Goal: Task Accomplishment & Management: Manage account settings

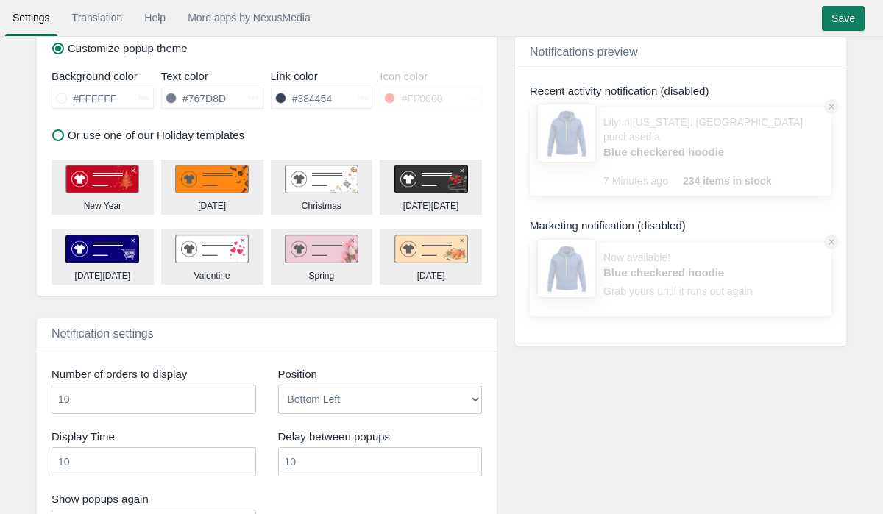
scroll to position [938, 0]
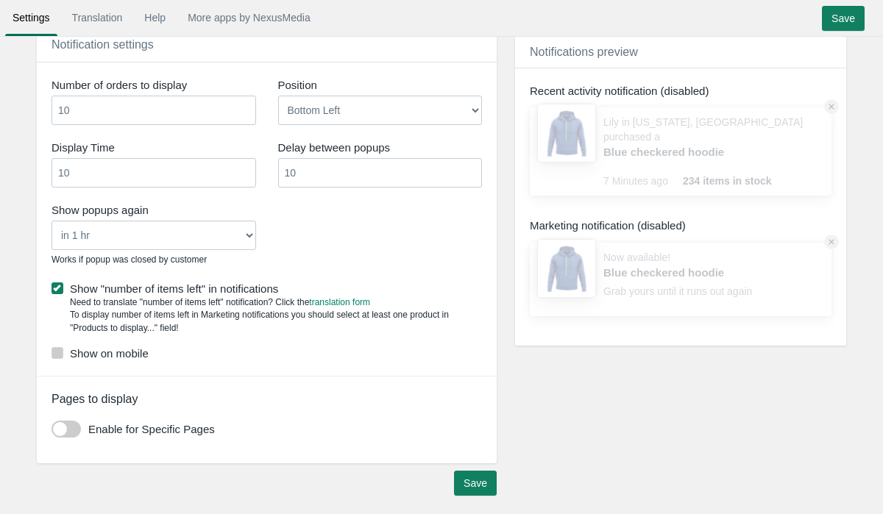
click at [101, 351] on label "Show on mobile" at bounding box center [267, 353] width 431 height 15
click at [149, 349] on input "Show on mobile" at bounding box center [149, 349] width 0 height 0
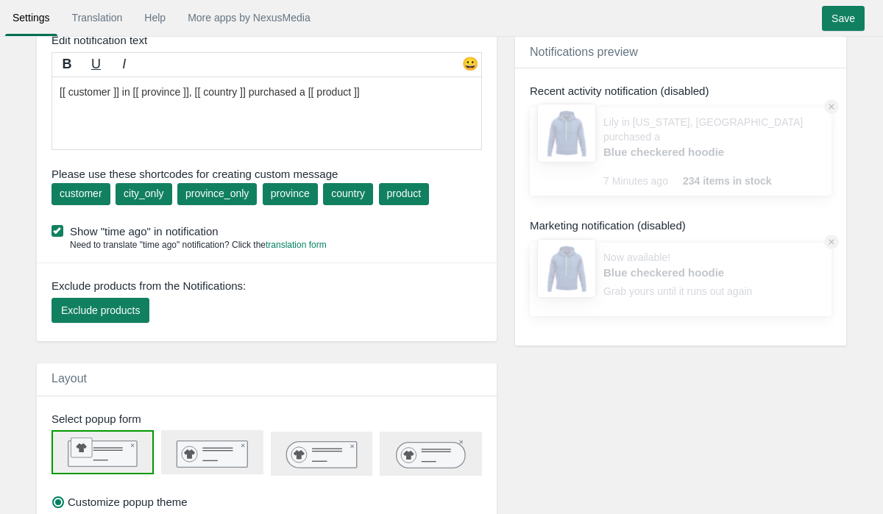
scroll to position [0, 0]
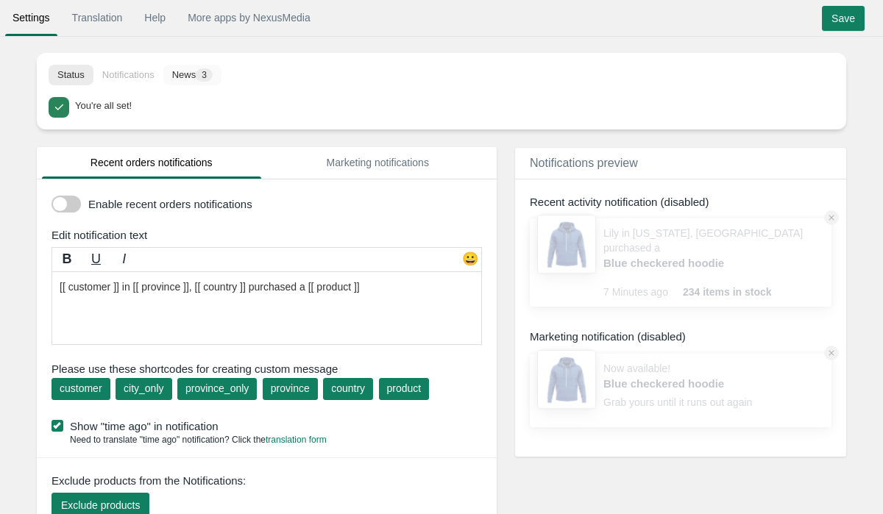
click at [188, 66] on button "News 3" at bounding box center [192, 75] width 58 height 21
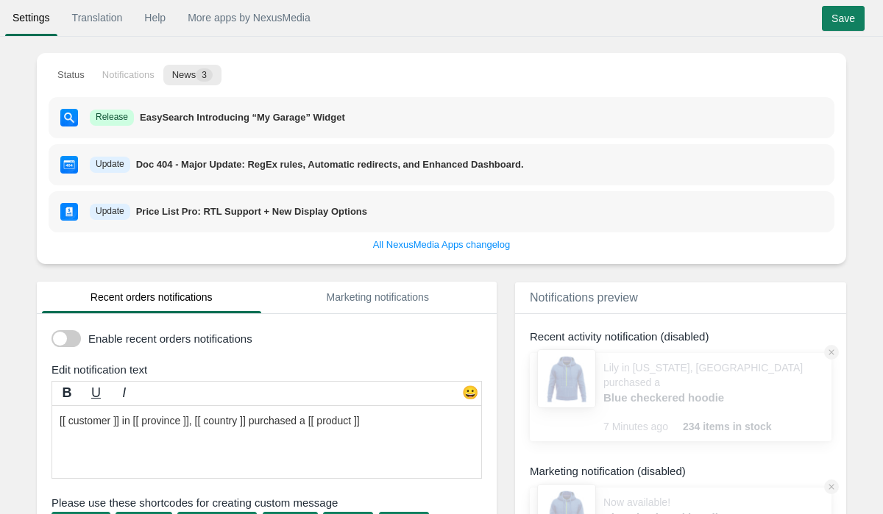
click at [135, 79] on li "Notifications" at bounding box center [128, 75] width 70 height 21
click at [124, 71] on li "Notifications" at bounding box center [128, 75] width 70 height 21
click at [80, 72] on button "Status" at bounding box center [71, 75] width 45 height 21
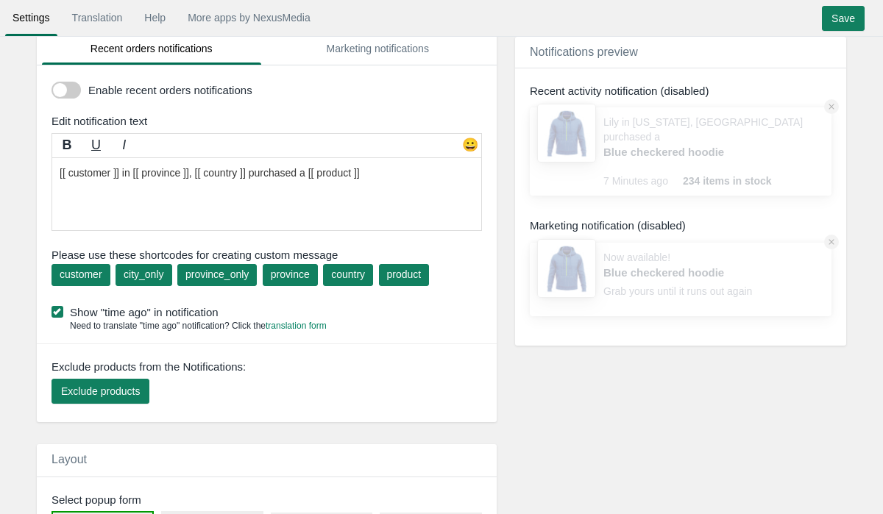
scroll to position [101, 0]
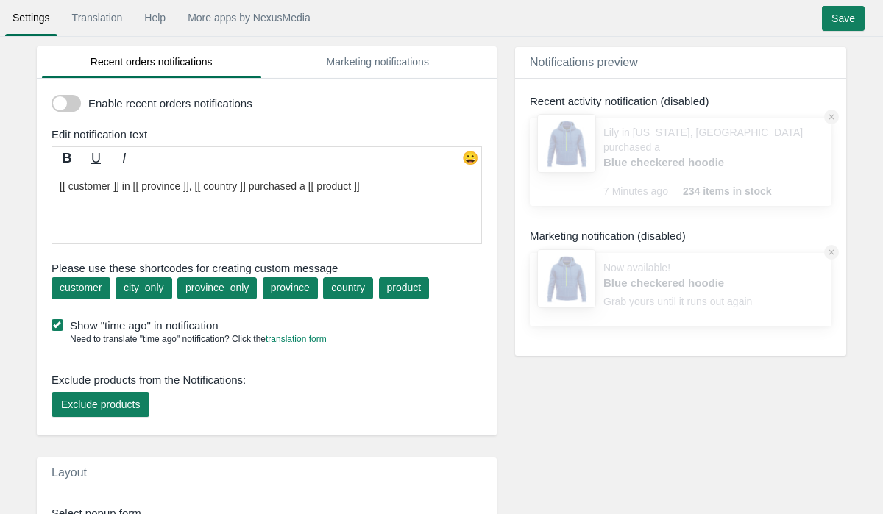
click at [58, 103] on span at bounding box center [66, 103] width 29 height 17
click at [52, 98] on input "checkbox" at bounding box center [52, 98] width 0 height 0
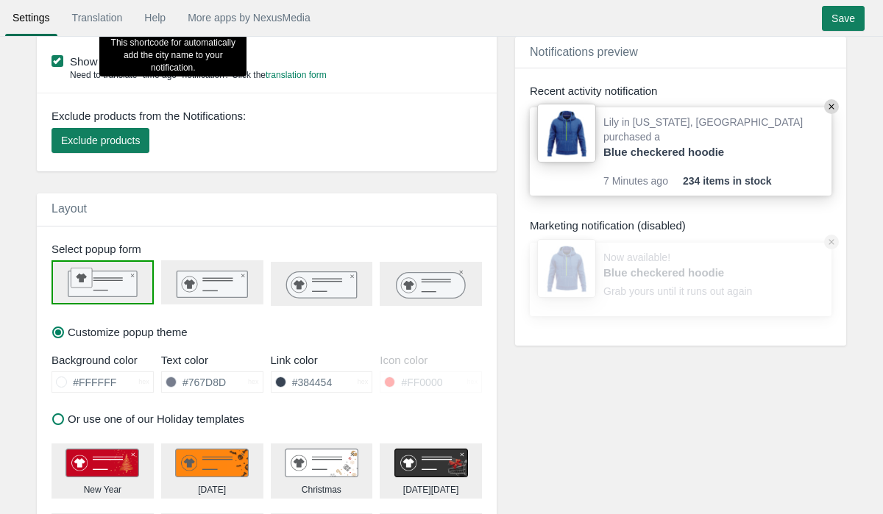
scroll to position [379, 0]
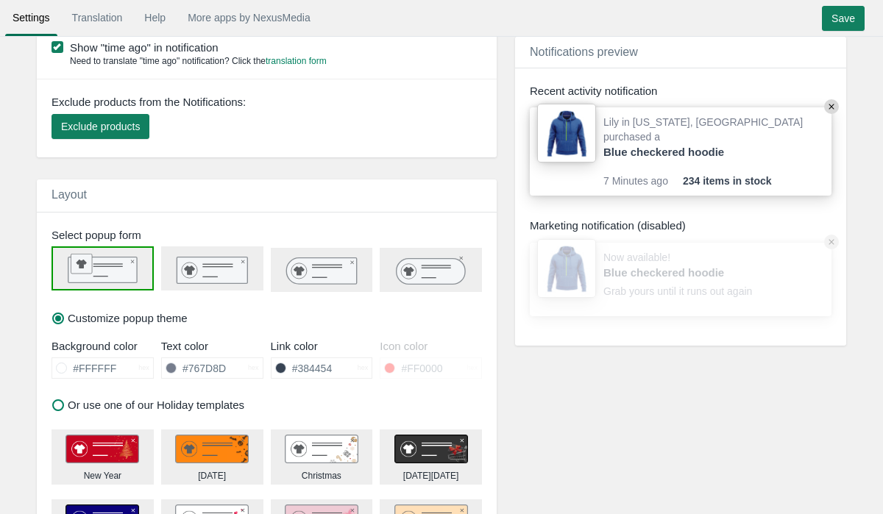
click at [203, 267] on rect at bounding box center [217, 266] width 30 height 1
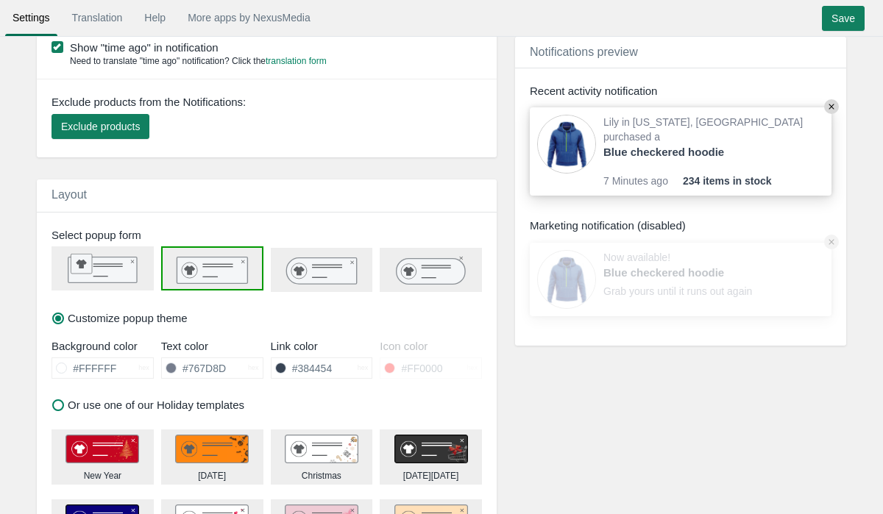
click at [290, 268] on icon at bounding box center [321, 271] width 71 height 26
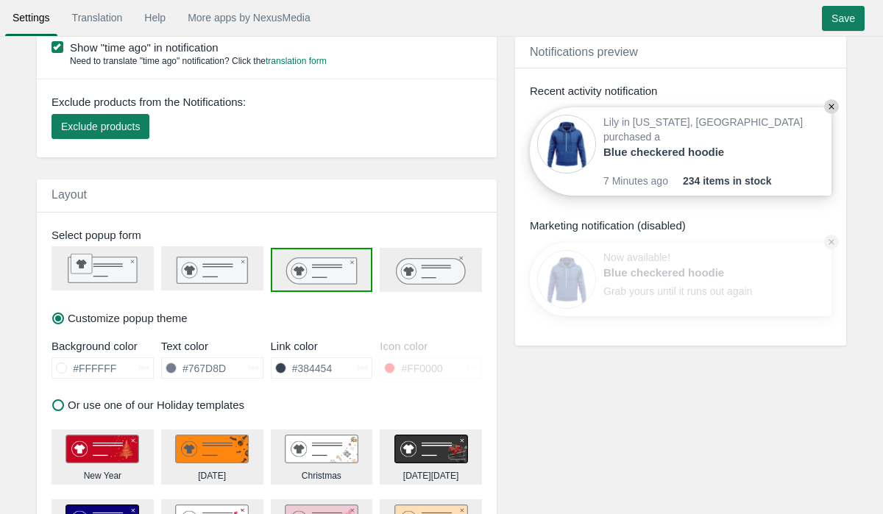
click at [401, 262] on icon at bounding box center [431, 271] width 68 height 26
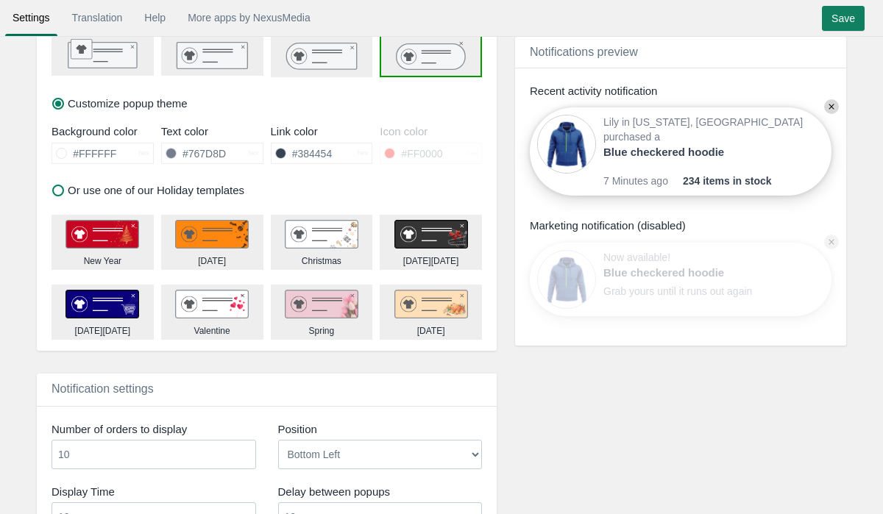
scroll to position [595, 0]
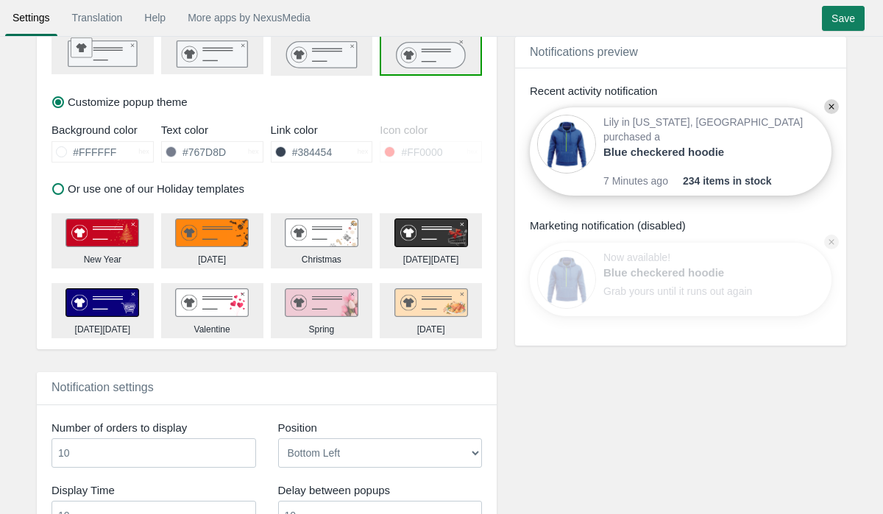
click at [434, 239] on img at bounding box center [432, 233] width 74 height 29
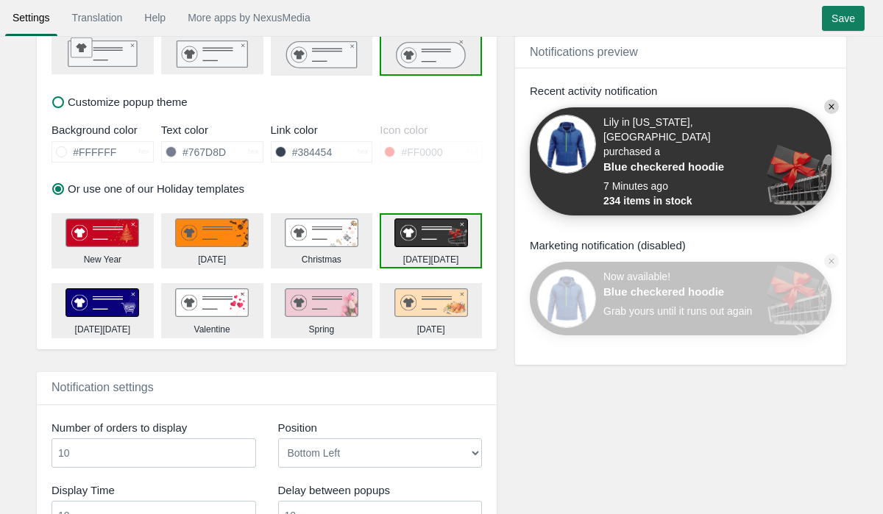
click at [100, 324] on div "Cyber Monday" at bounding box center [103, 330] width 56 height 13
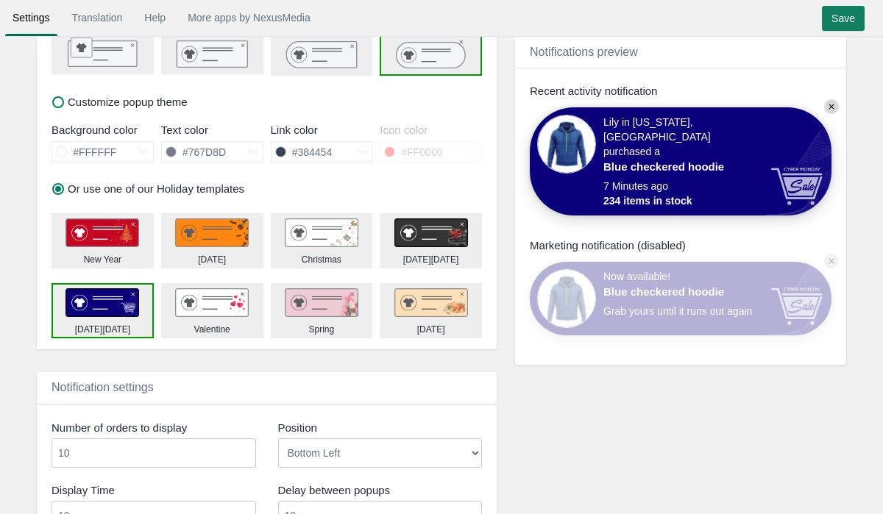
click at [289, 297] on img at bounding box center [322, 303] width 74 height 29
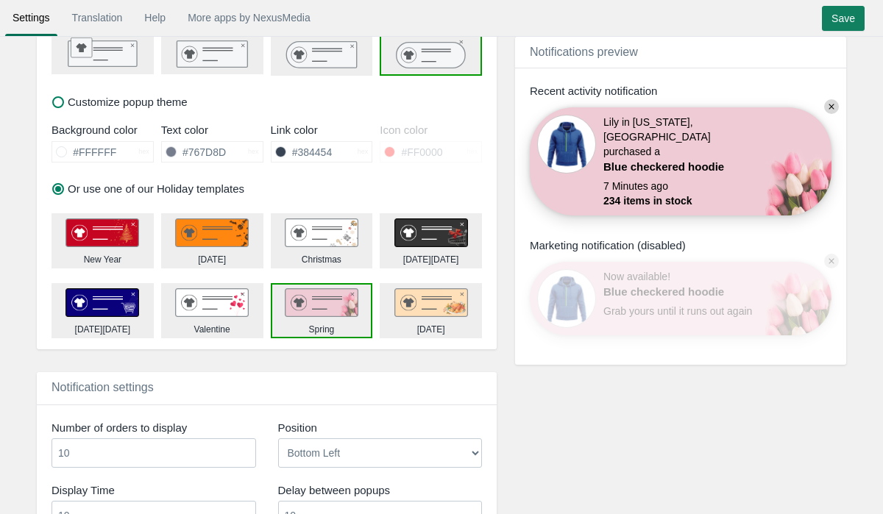
click at [105, 293] on img at bounding box center [103, 303] width 74 height 29
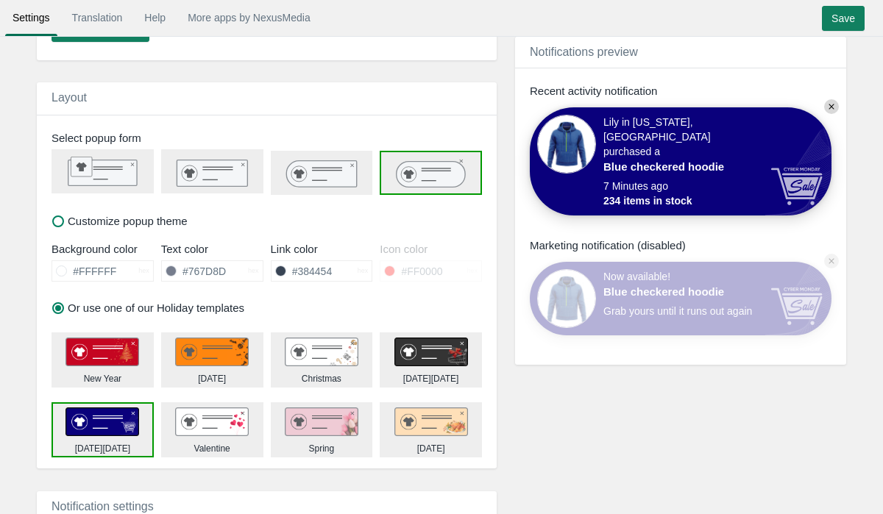
scroll to position [496, 0]
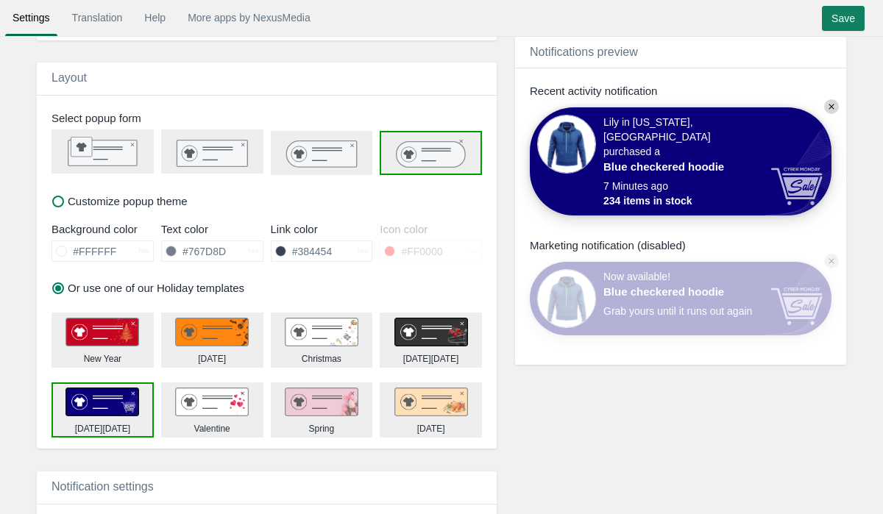
click at [128, 328] on img at bounding box center [103, 332] width 74 height 29
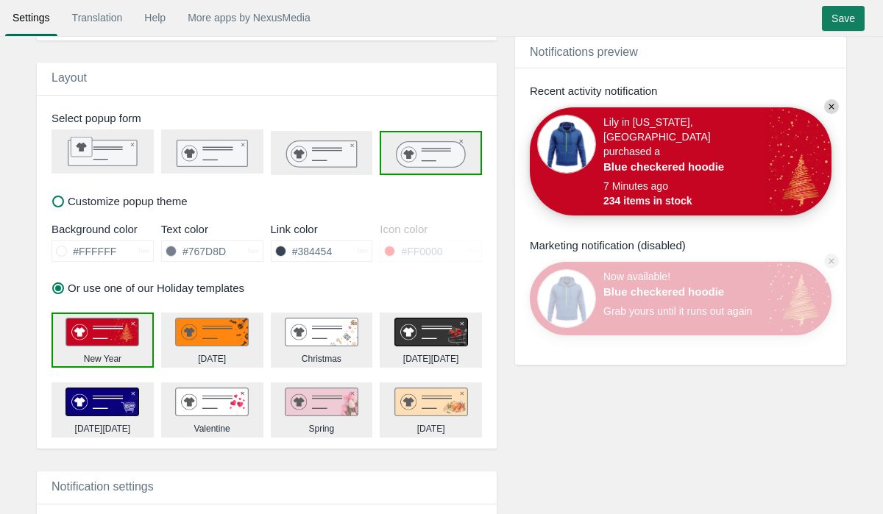
click at [57, 289] on label "Or use one of our Holiday templates" at bounding box center [148, 287] width 192 height 15
click at [0, 0] on input "Or use one of our Holiday templates" at bounding box center [0, 0] width 0 height 0
click at [59, 201] on label "Customize popup theme" at bounding box center [119, 201] width 135 height 15
click at [0, 0] on input "Customize popup theme" at bounding box center [0, 0] width 0 height 0
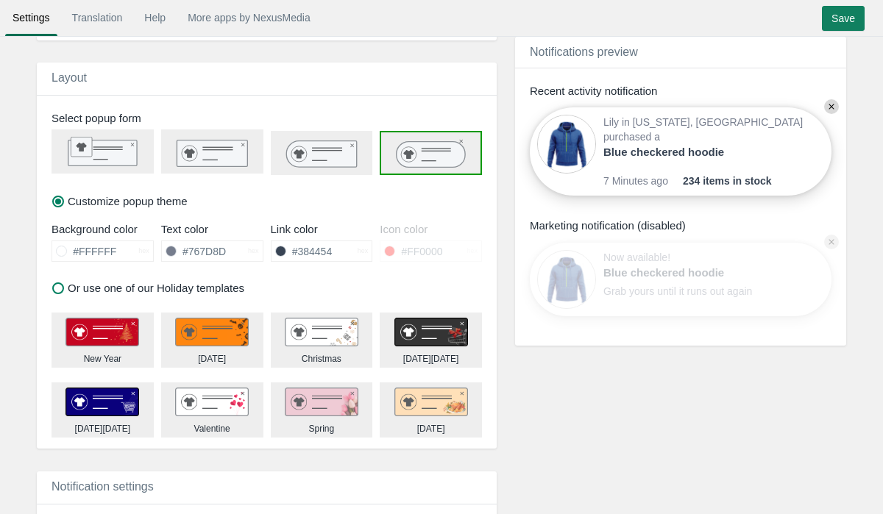
click at [71, 253] on input "#FFFFFF" at bounding box center [102, 251] width 71 height 20
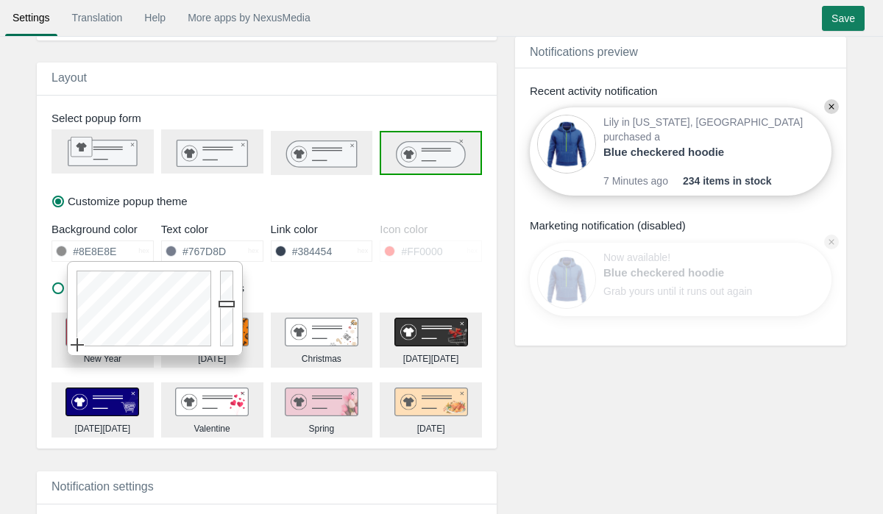
click at [236, 304] on div at bounding box center [229, 308] width 26 height 93
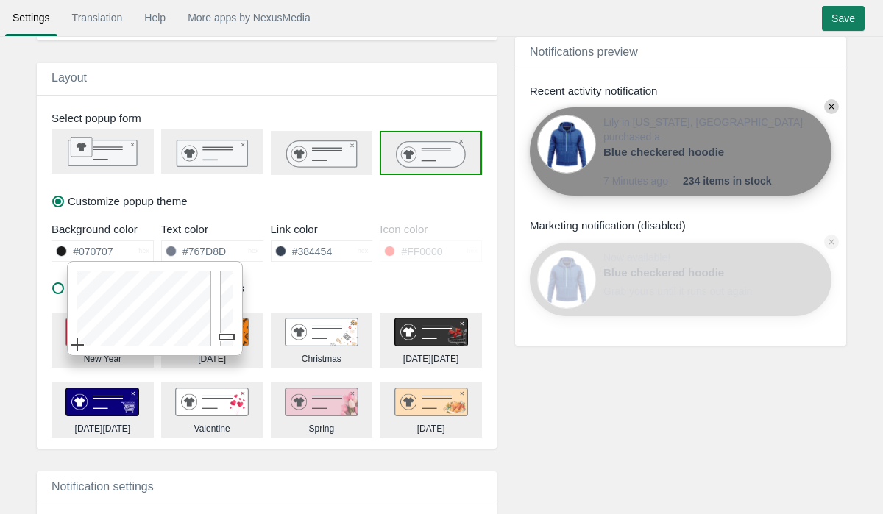
drag, startPoint x: 231, startPoint y: 316, endPoint x: 231, endPoint y: 343, distance: 27.2
click at [231, 343] on div at bounding box center [229, 308] width 26 height 93
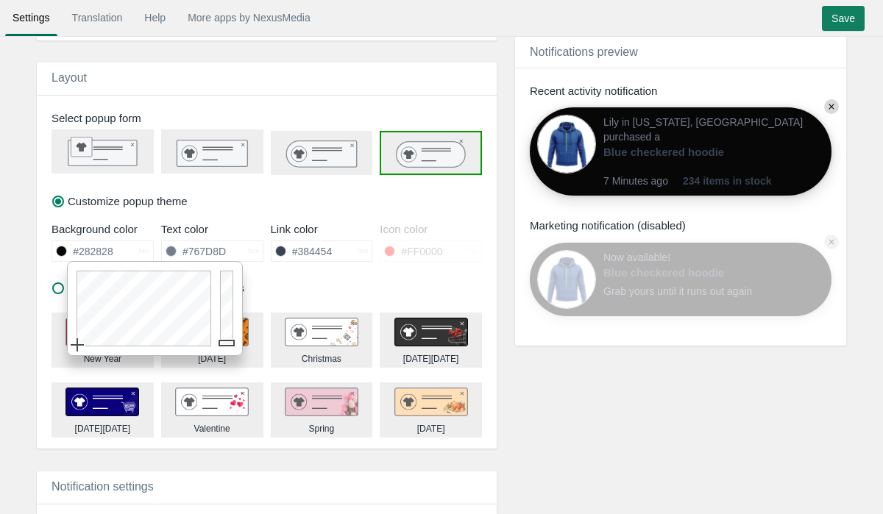
click at [226, 333] on div at bounding box center [229, 308] width 26 height 93
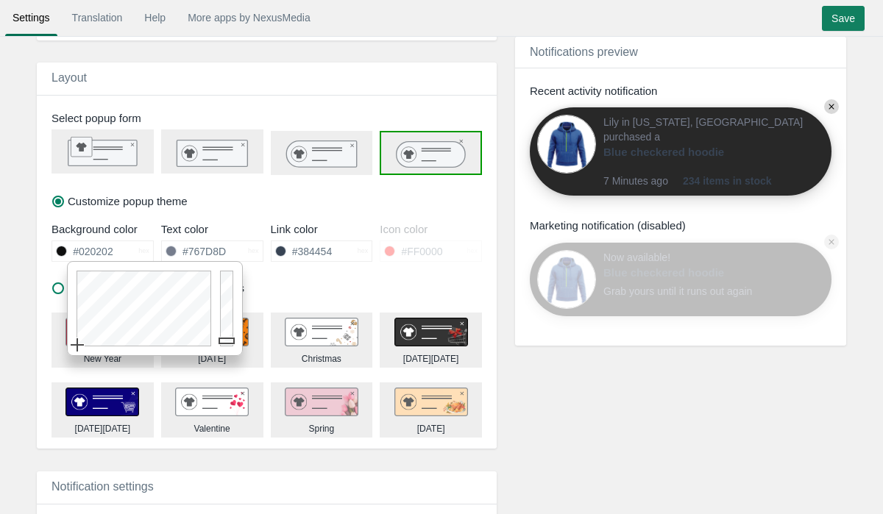
type input "#000000"
drag, startPoint x: 226, startPoint y: 341, endPoint x: 225, endPoint y: 360, distance: 19.2
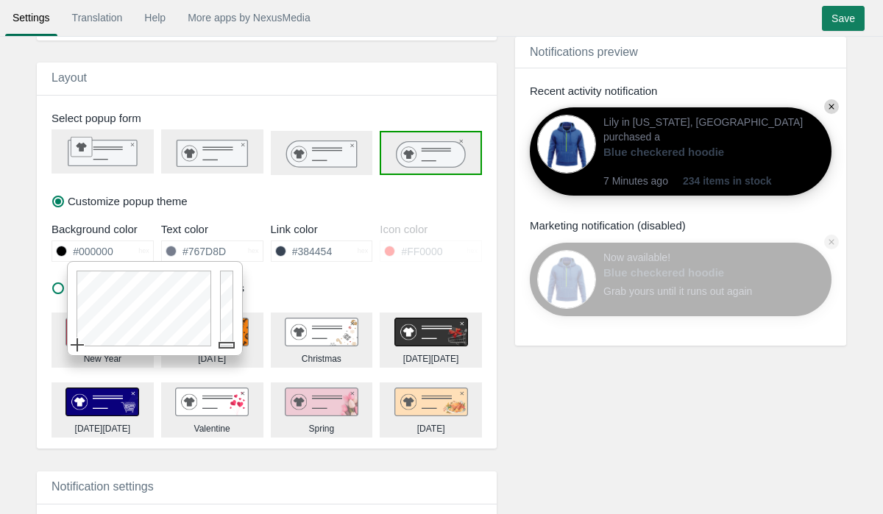
click at [208, 255] on input "#767D8D" at bounding box center [212, 251] width 71 height 20
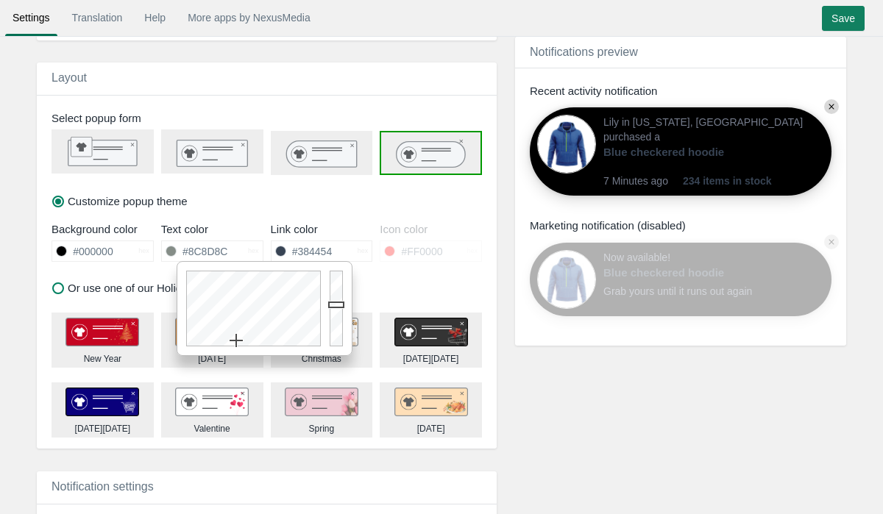
type input "#8D8D8D"
drag, startPoint x: 272, startPoint y: 325, endPoint x: 222, endPoint y: 357, distance: 58.6
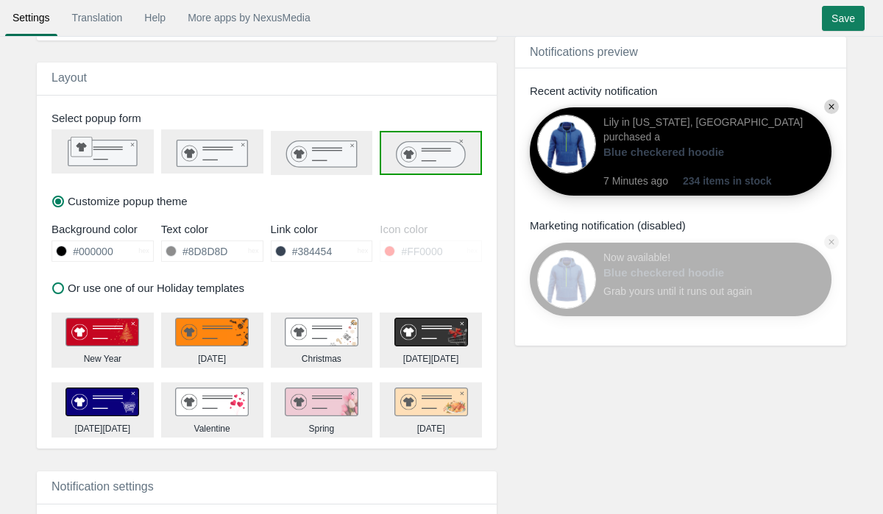
click at [308, 237] on div "#384454 hex" at bounding box center [322, 253] width 102 height 32
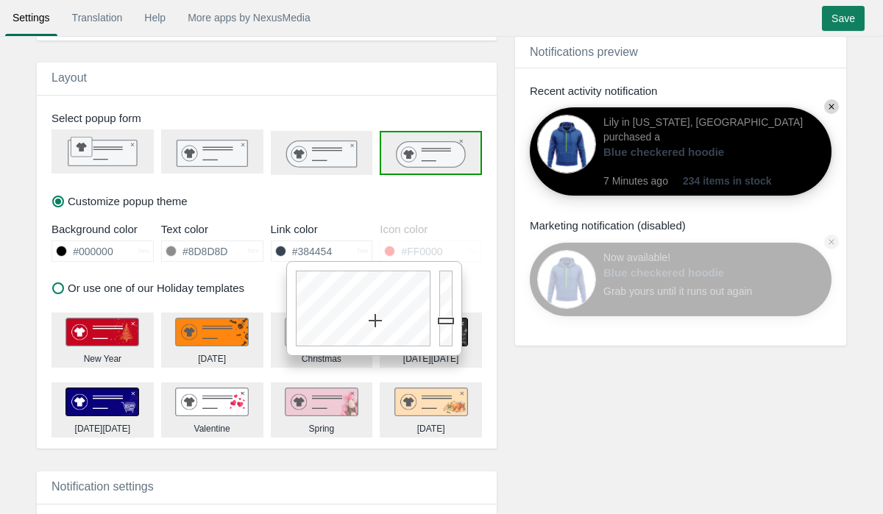
click at [307, 254] on input "#384454" at bounding box center [321, 251] width 71 height 20
drag, startPoint x: 383, startPoint y: 331, endPoint x: 383, endPoint y: 362, distance: 30.9
drag, startPoint x: 448, startPoint y: 318, endPoint x: 447, endPoint y: 291, distance: 27.2
click at [448, 291] on div at bounding box center [448, 308] width 26 height 93
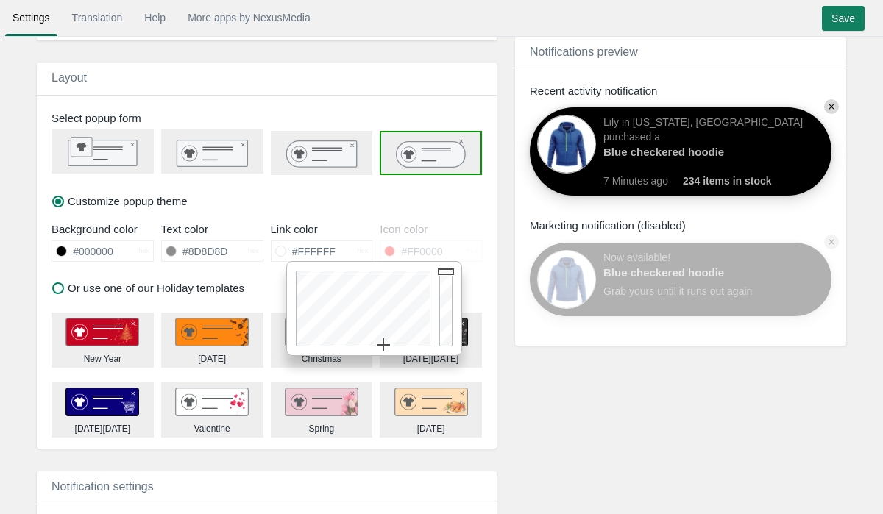
drag, startPoint x: 447, startPoint y: 291, endPoint x: 446, endPoint y: 242, distance: 48.6
drag, startPoint x: 444, startPoint y: 272, endPoint x: 444, endPoint y: 317, distance: 44.9
click at [444, 317] on div at bounding box center [448, 308] width 26 height 93
click at [444, 313] on div at bounding box center [448, 308] width 26 height 93
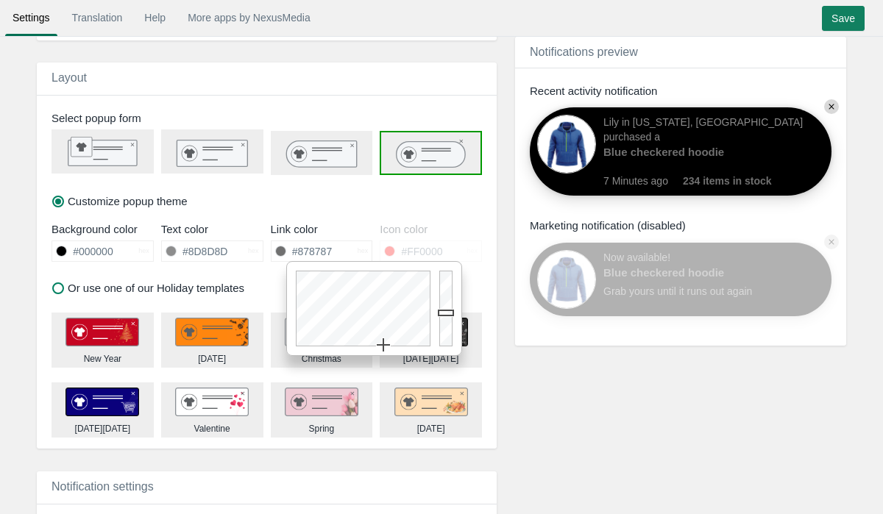
click at [444, 306] on div at bounding box center [448, 308] width 26 height 93
type input "#969696"
click at [444, 302] on div at bounding box center [448, 308] width 26 height 93
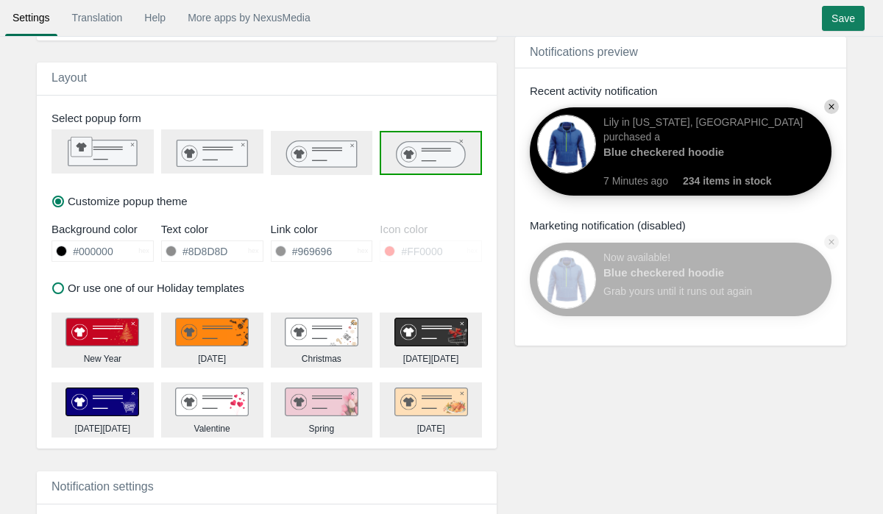
click at [388, 241] on div "#FF0000 hex" at bounding box center [431, 251] width 102 height 21
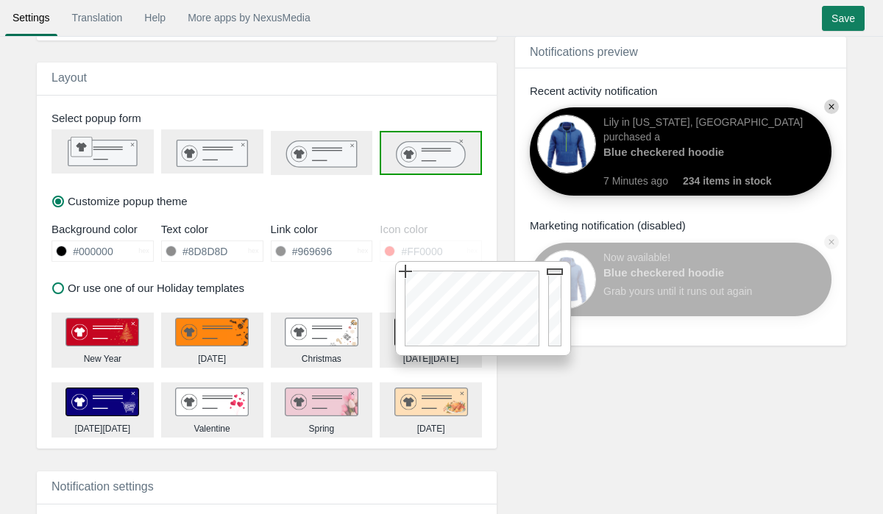
click at [406, 250] on input "#FF0000" at bounding box center [430, 251] width 71 height 20
click at [400, 228] on div "Icon color" at bounding box center [431, 229] width 102 height 15
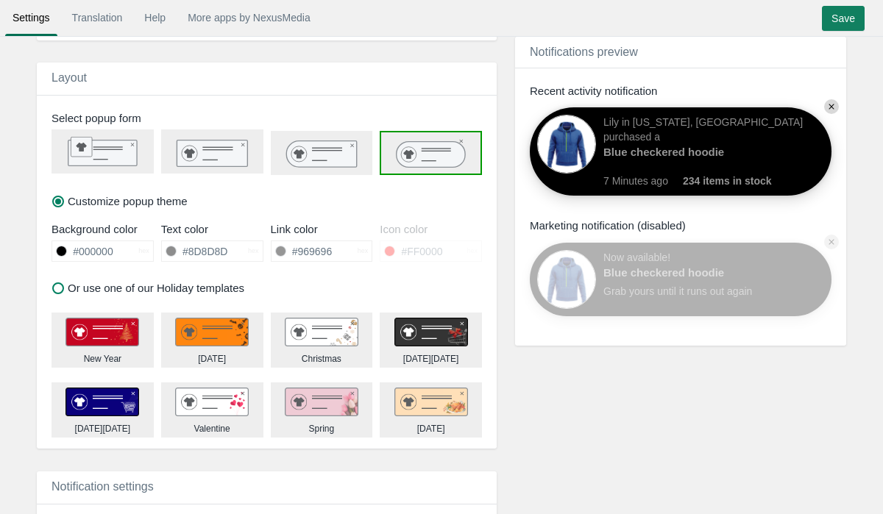
scroll to position [509, 0]
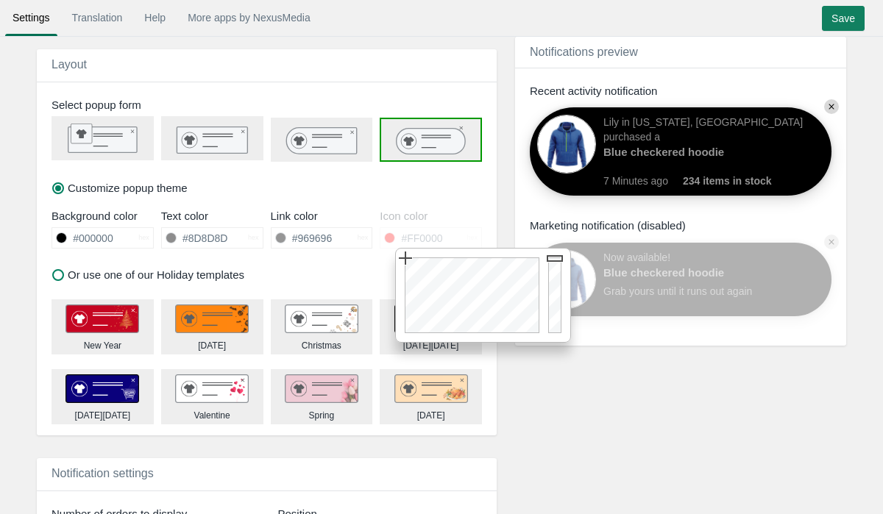
click at [404, 239] on input "#FF0000" at bounding box center [430, 238] width 71 height 20
click at [345, 211] on div "Link color" at bounding box center [322, 215] width 102 height 15
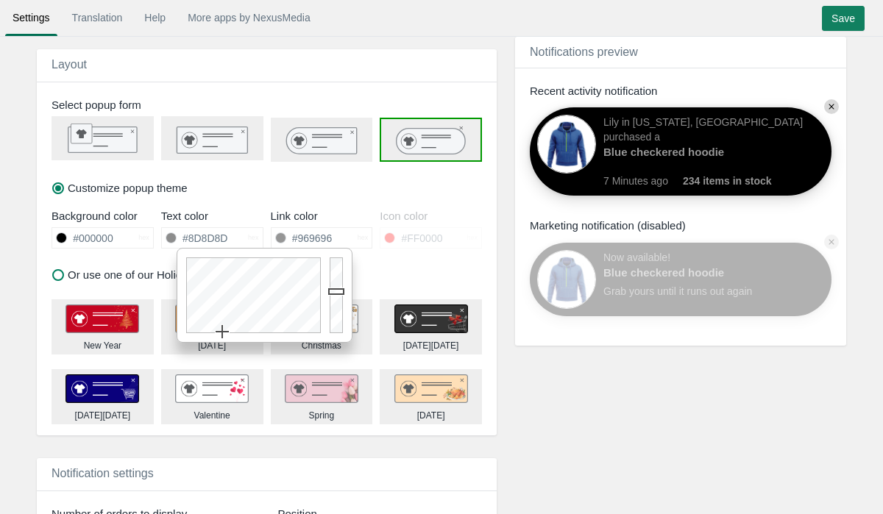
click at [216, 240] on input "#8D8D8D" at bounding box center [212, 238] width 71 height 20
drag, startPoint x: 340, startPoint y: 294, endPoint x: 341, endPoint y: 247, distance: 47.1
click at [341, 248] on div "Close" at bounding box center [265, 295] width 176 height 95
type input "#FFFFFF"
drag, startPoint x: 338, startPoint y: 260, endPoint x: 340, endPoint y: 210, distance: 50.1
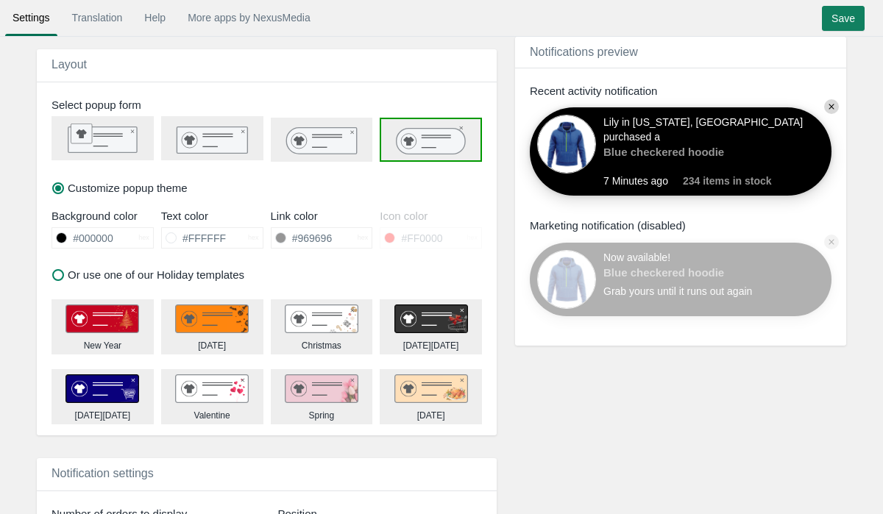
click at [347, 216] on div "Link color" at bounding box center [322, 215] width 102 height 15
click at [320, 238] on input "#969696" at bounding box center [321, 238] width 71 height 20
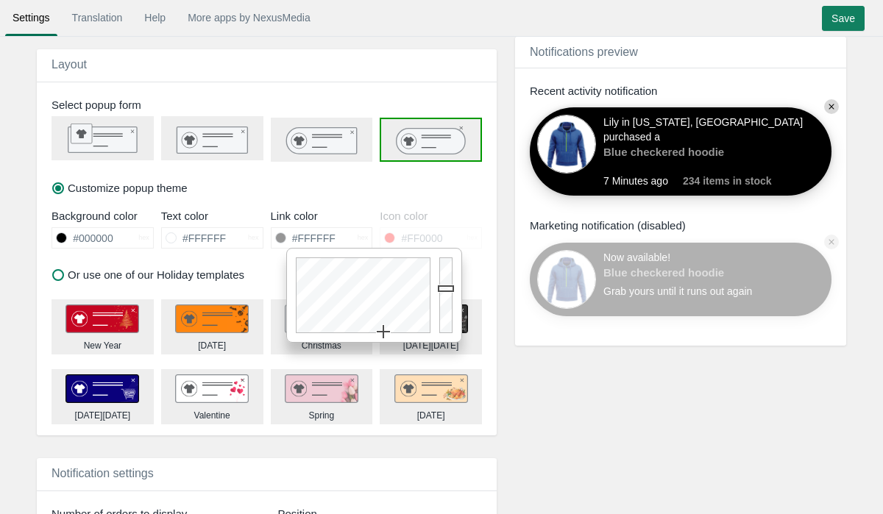
drag, startPoint x: 445, startPoint y: 289, endPoint x: 450, endPoint y: 255, distance: 34.2
click at [450, 255] on div at bounding box center [448, 295] width 26 height 93
type input "#FFFFFF"
drag, startPoint x: 450, startPoint y: 255, endPoint x: 456, endPoint y: 191, distance: 63.5
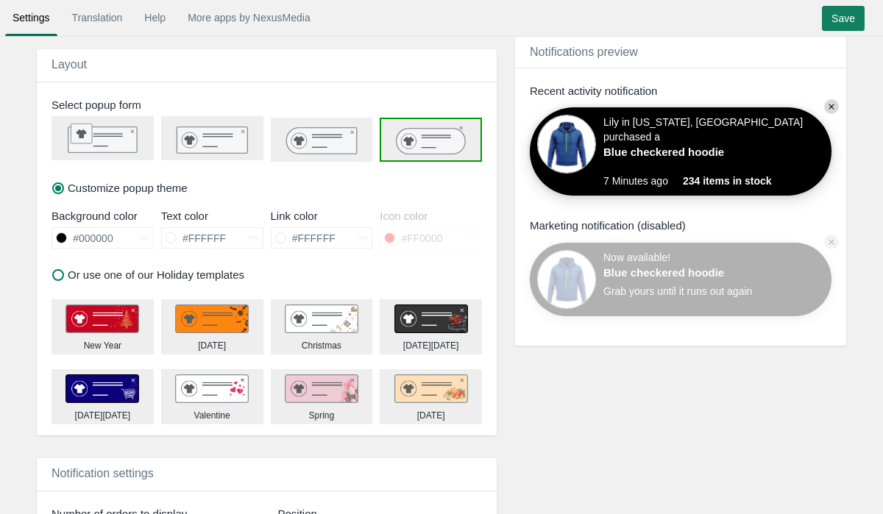
click at [456, 191] on div "Customize popup theme" at bounding box center [267, 143] width 460 height 122
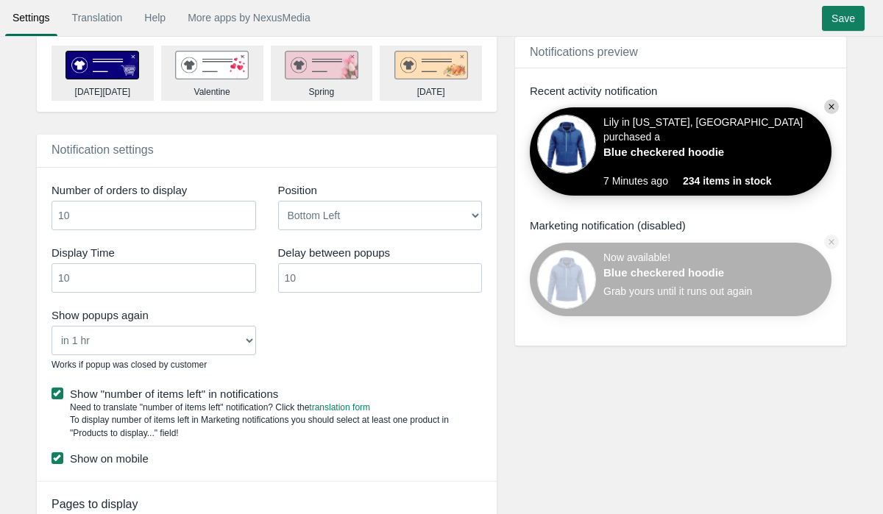
scroll to position [840, 0]
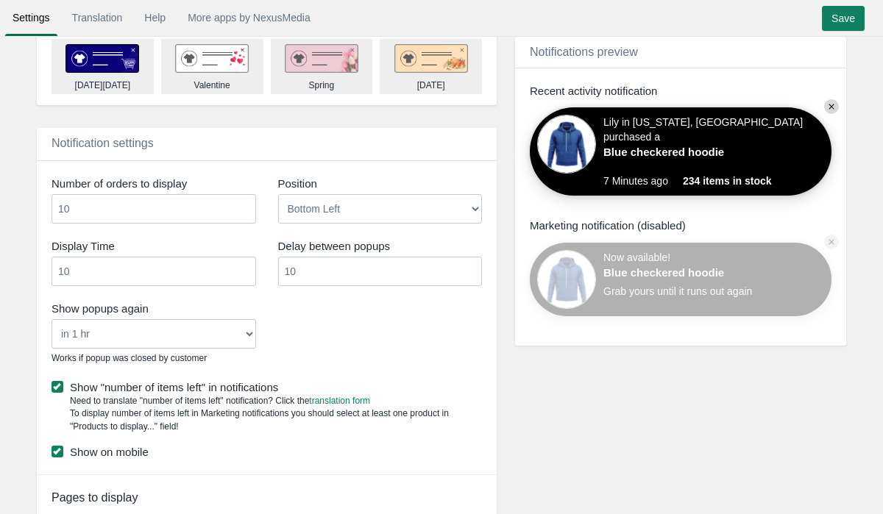
click at [189, 216] on input "10" at bounding box center [154, 208] width 205 height 29
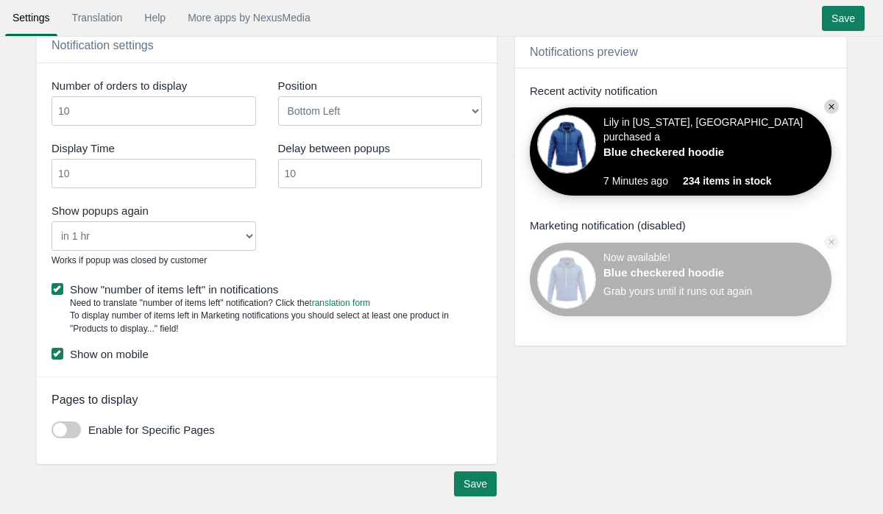
scroll to position [938, 0]
click at [311, 173] on input "10" at bounding box center [380, 172] width 205 height 29
click at [266, 218] on div "Show popups again Never in 1 hr in 4 hrs in 8 hrs in 24 hrs Works if popup was …" at bounding box center [153, 236] width 227 height 75
click at [245, 233] on select "Never in 1 hr in 4 hrs in 8 hrs in 24 hrs" at bounding box center [154, 235] width 205 height 29
click at [52, 221] on select "Never in 1 hr in 4 hrs in 8 hrs in 24 hrs" at bounding box center [154, 235] width 205 height 29
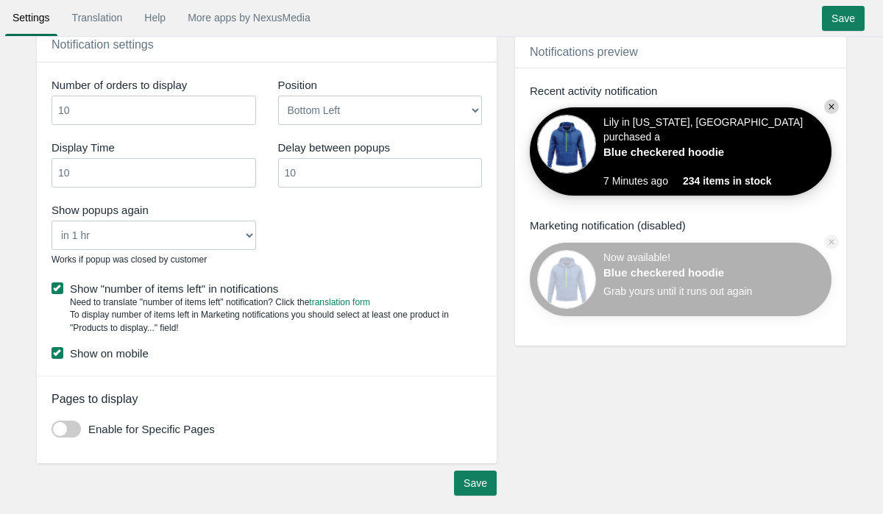
click at [245, 233] on select "Never in 1 hr in 4 hrs in 8 hrs in 24 hrs" at bounding box center [154, 235] width 205 height 29
click at [52, 221] on select "Never in 1 hr in 4 hrs in 8 hrs in 24 hrs" at bounding box center [154, 235] width 205 height 29
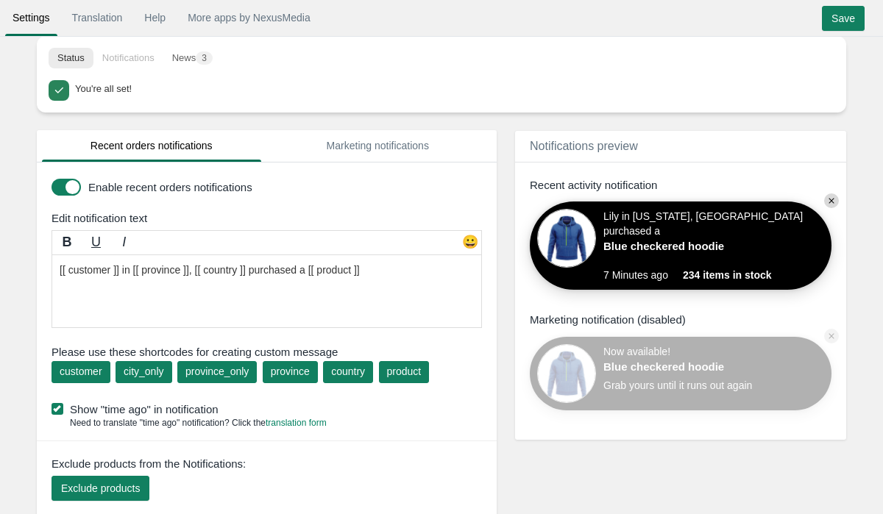
scroll to position [0, 0]
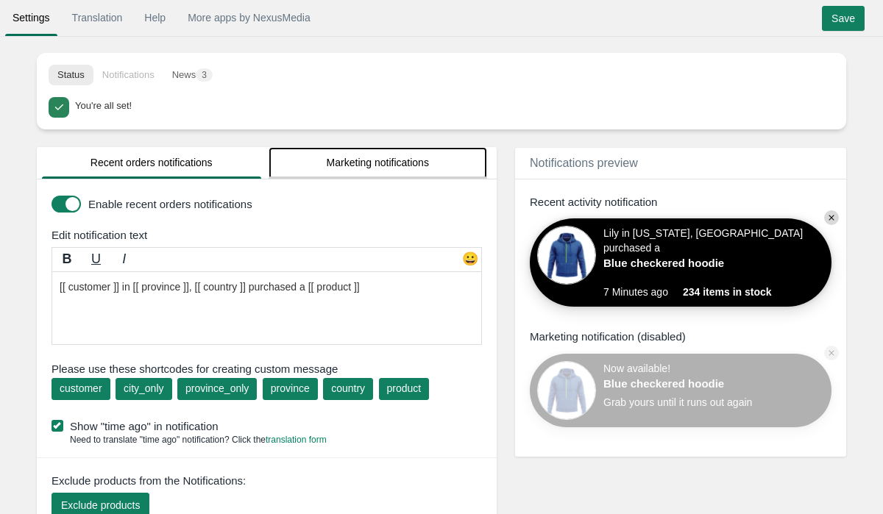
click at [338, 166] on link "Marketing notifications" at bounding box center [378, 163] width 219 height 32
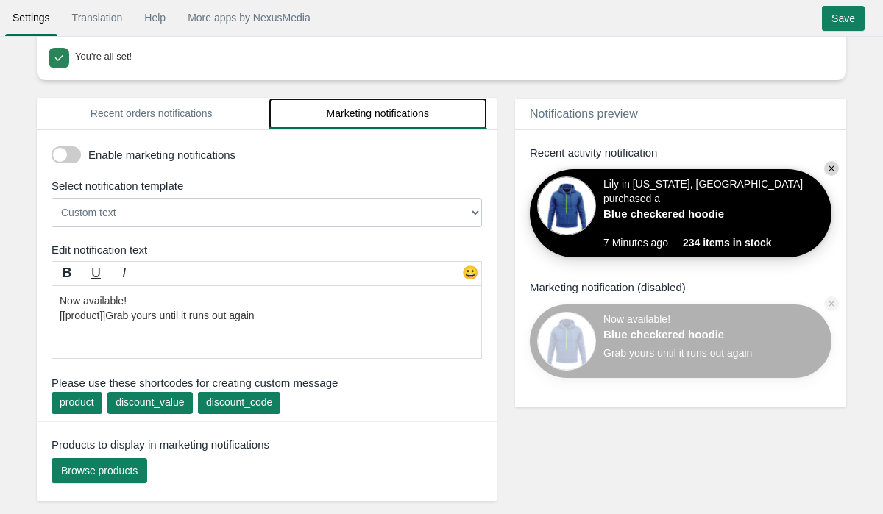
scroll to position [63, 0]
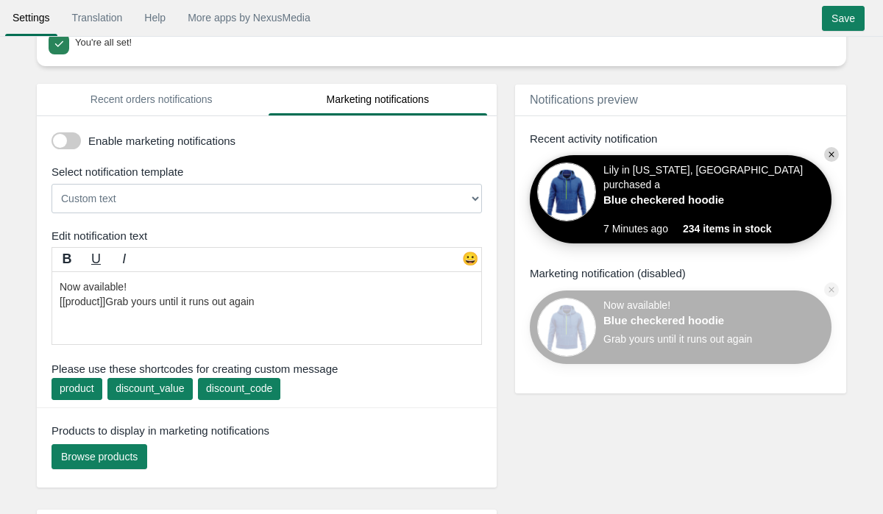
click at [215, 183] on div "Custom text [[discount_value]] OFF everything! Hurry, the offer expires soon! U…" at bounding box center [271, 200] width 438 height 40
click at [208, 198] on select "Custom text [[discount_value]] OFF everything! Hurry, the offer expires soon! U…" at bounding box center [267, 198] width 431 height 29
click at [52, 184] on select "Custom text [[discount_value]] OFF everything! Hurry, the offer expires soon! U…" at bounding box center [267, 198] width 431 height 29
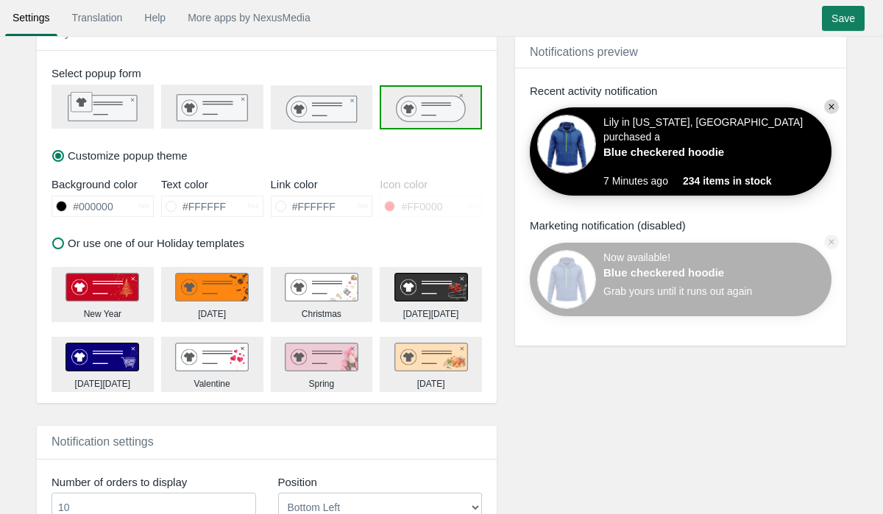
scroll to position [735, 0]
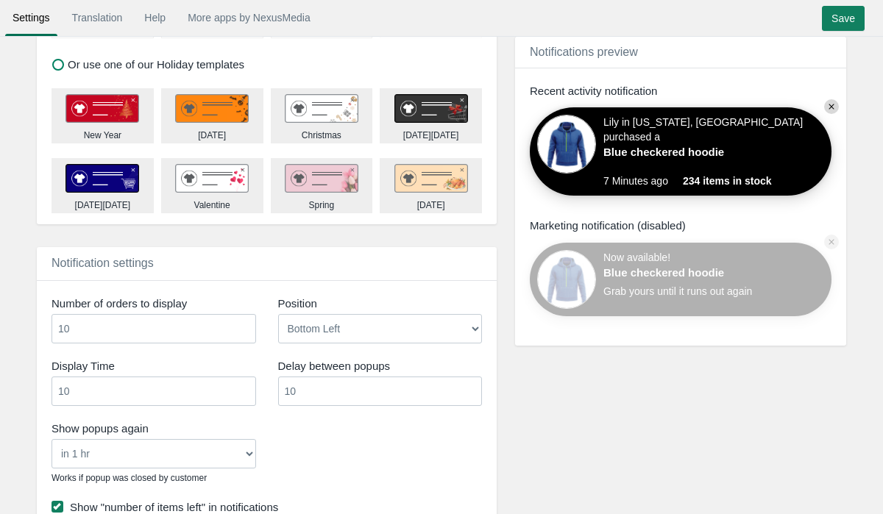
click at [607, 233] on div "Now available! Blue checkered hoodie Grab yours until it runs out again 234 ite…" at bounding box center [681, 256] width 302 height 120
click at [598, 274] on div "Now available! Blue checkered hoodie Grab yours until it runs out again 234 ite…" at bounding box center [681, 280] width 302 height 74
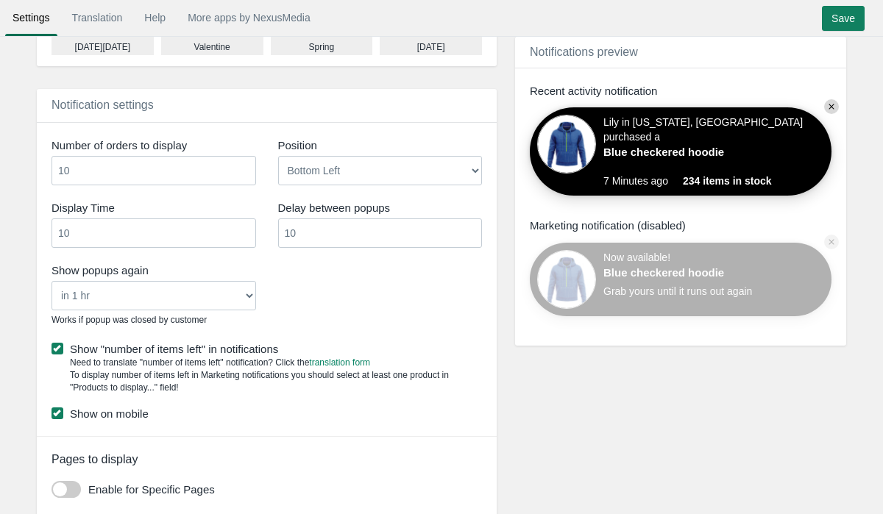
scroll to position [386, 0]
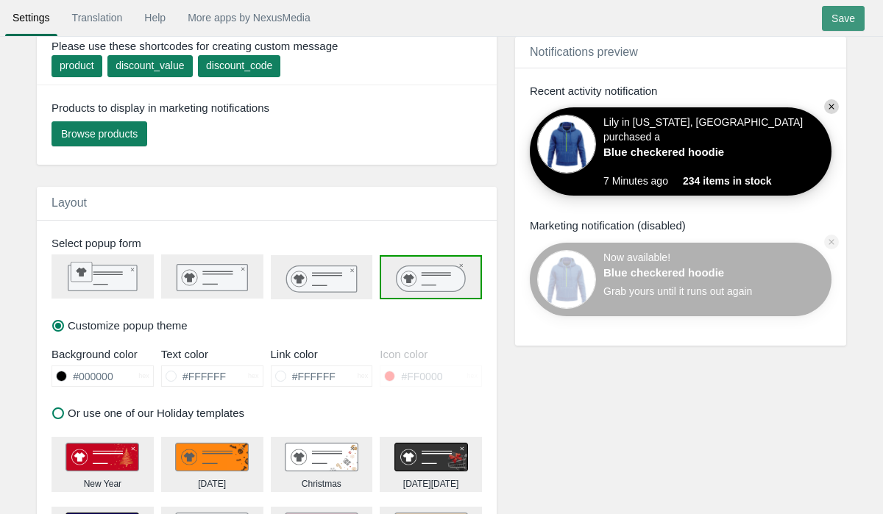
click at [838, 15] on input "Save" at bounding box center [843, 18] width 43 height 25
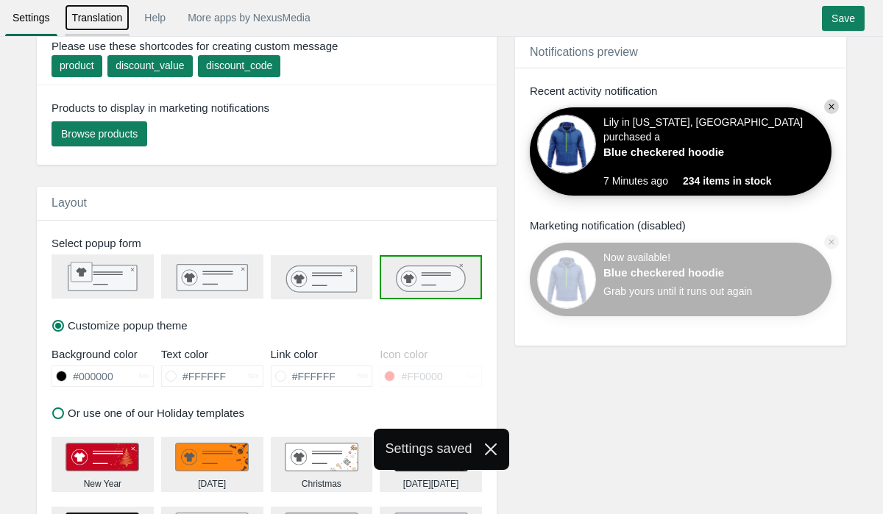
click at [112, 24] on link "Translation" at bounding box center [98, 17] width 66 height 26
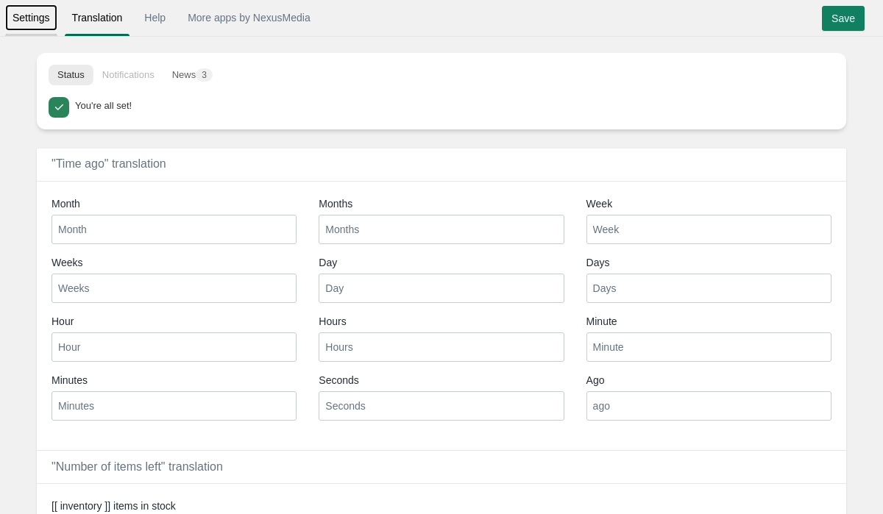
click at [14, 13] on link "Settings" at bounding box center [31, 17] width 52 height 26
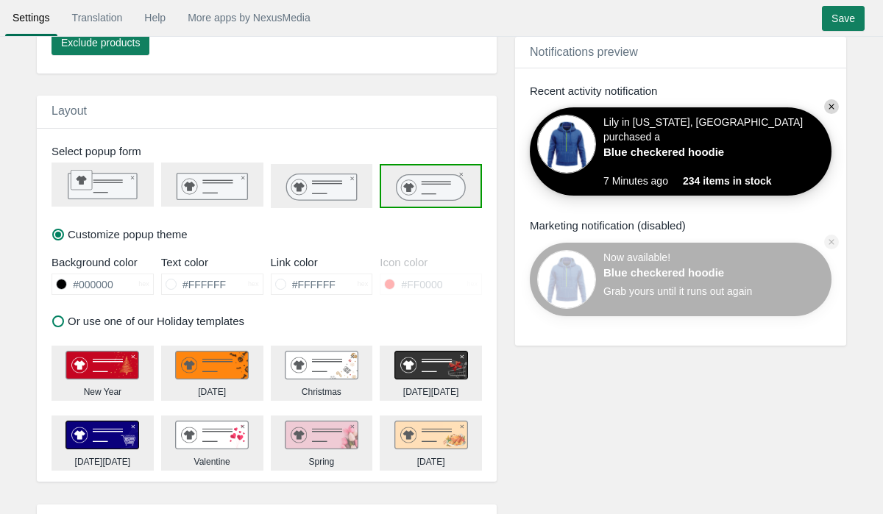
scroll to position [567, 0]
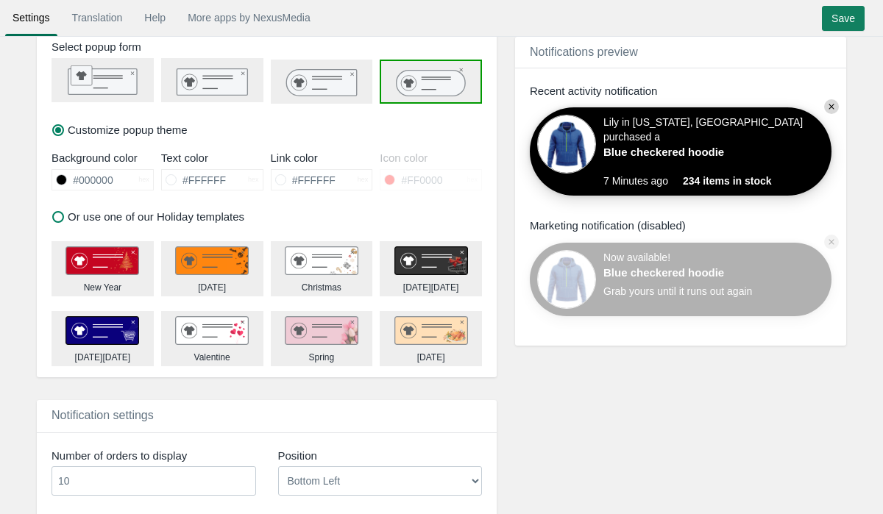
click at [417, 175] on input "#FF0000" at bounding box center [430, 180] width 71 height 20
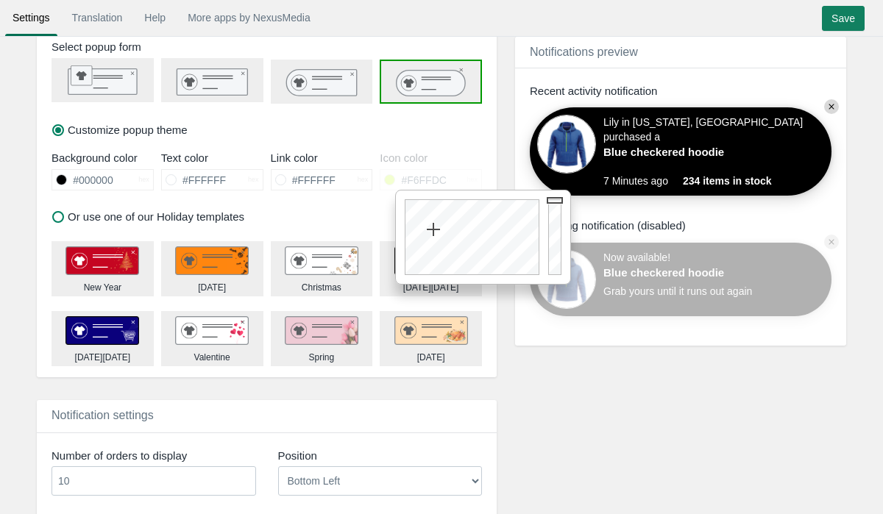
type input "#FFFFFF"
drag, startPoint x: 434, startPoint y: 227, endPoint x: 425, endPoint y: 325, distance: 98.2
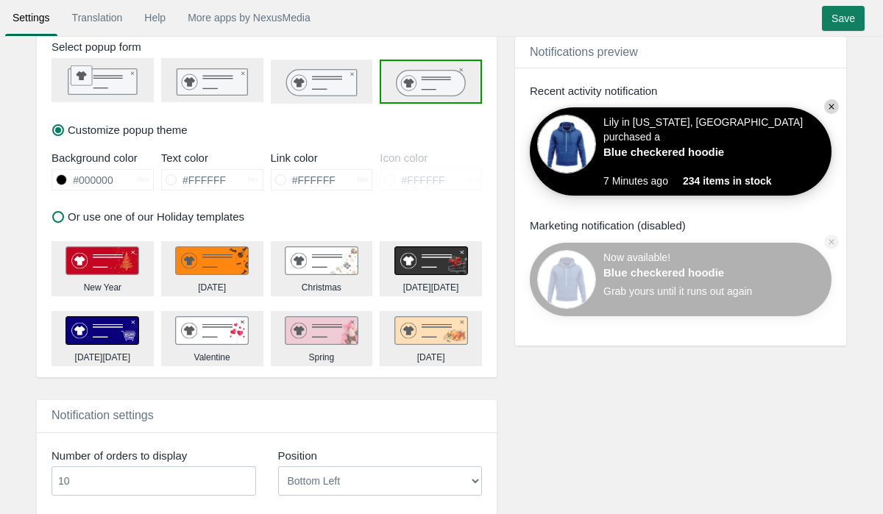
click at [395, 130] on div "Customize popup theme" at bounding box center [267, 85] width 460 height 122
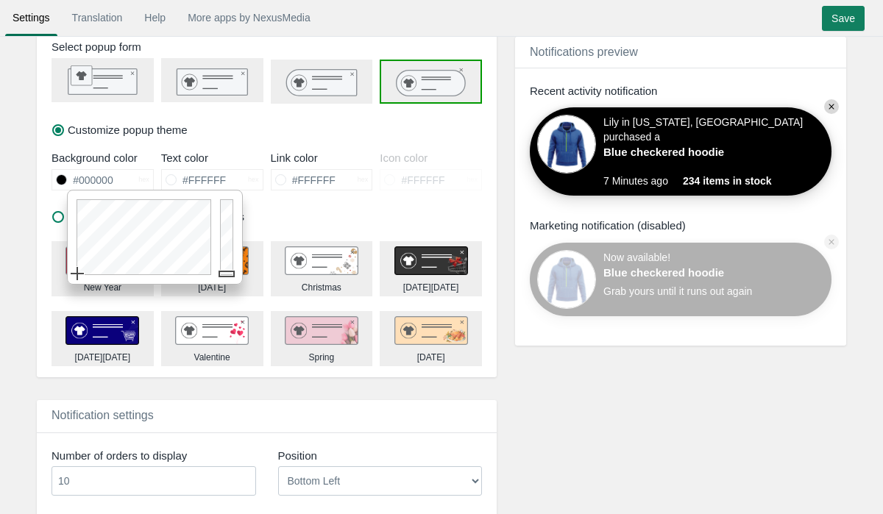
click at [102, 183] on input "#000000" at bounding box center [102, 180] width 71 height 20
drag, startPoint x: 144, startPoint y: 246, endPoint x: 32, endPoint y: 314, distance: 131.8
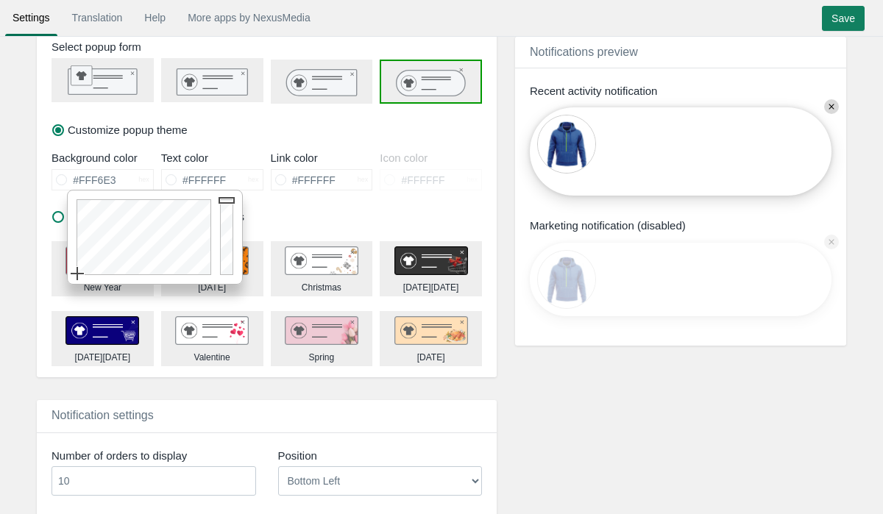
click at [92, 266] on div at bounding box center [142, 237] width 148 height 93
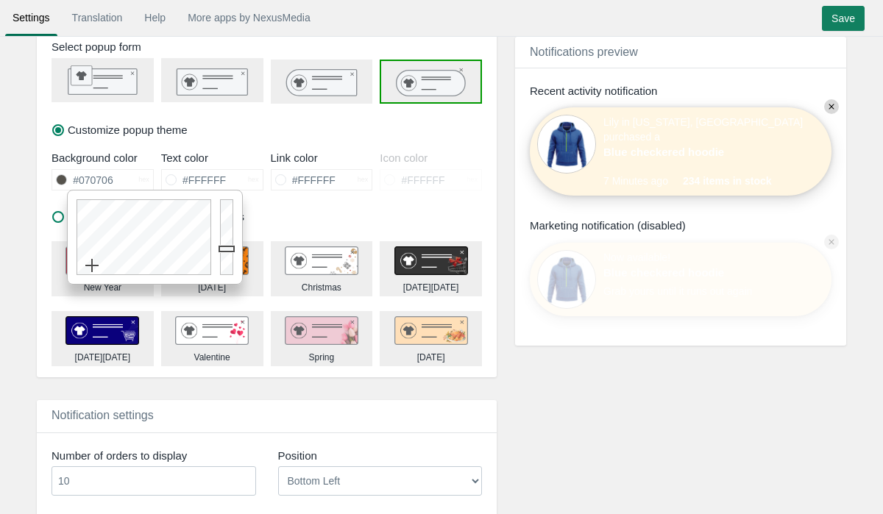
type input "#000000"
drag, startPoint x: 232, startPoint y: 249, endPoint x: 230, endPoint y: 316, distance: 67.7
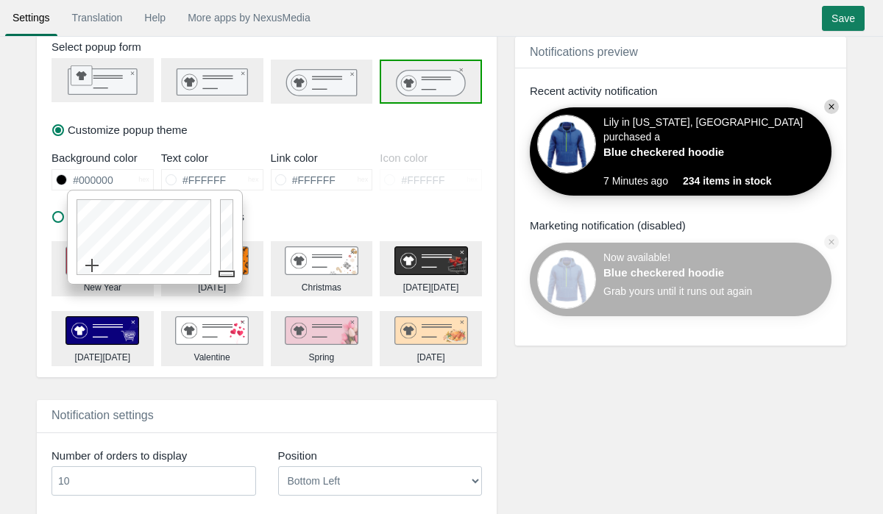
click at [301, 119] on div "Customize popup theme" at bounding box center [267, 85] width 460 height 122
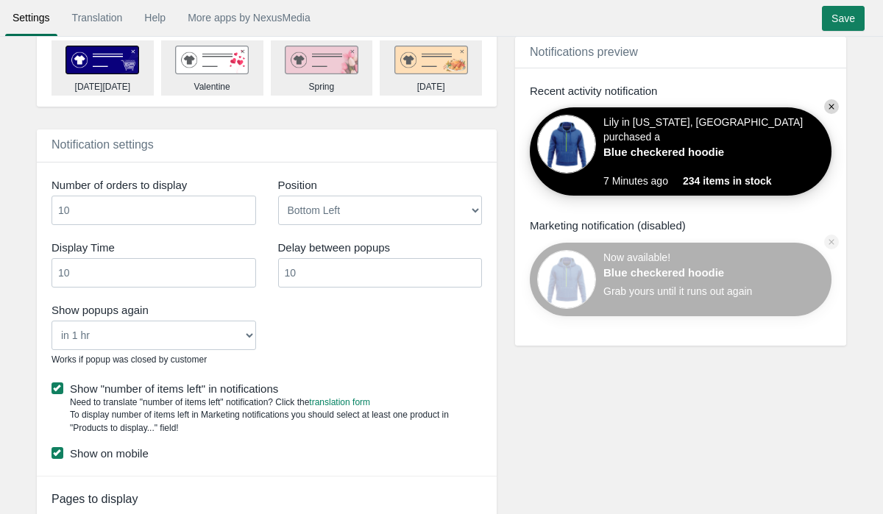
scroll to position [846, 0]
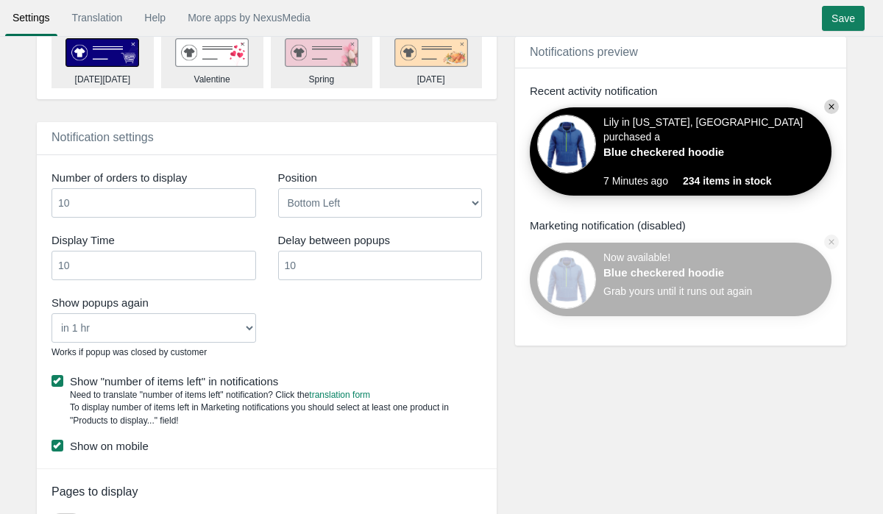
click at [832, 110] on circle at bounding box center [831, 106] width 15 height 15
click at [833, 109] on icon at bounding box center [831, 107] width 5 height 5
click at [827, 181] on div "Lily in California, United States purchased a Blue checkered hoodie 7 Minutes a…" at bounding box center [681, 136] width 302 height 120
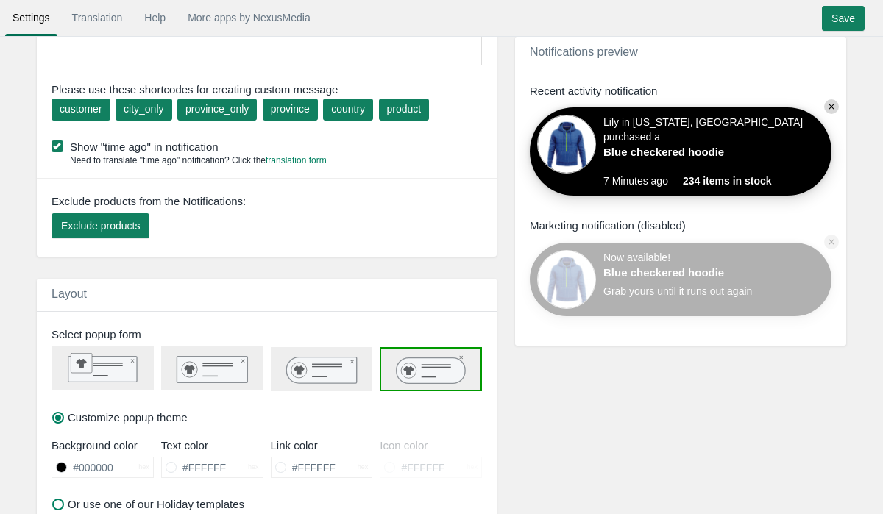
scroll to position [153, 0]
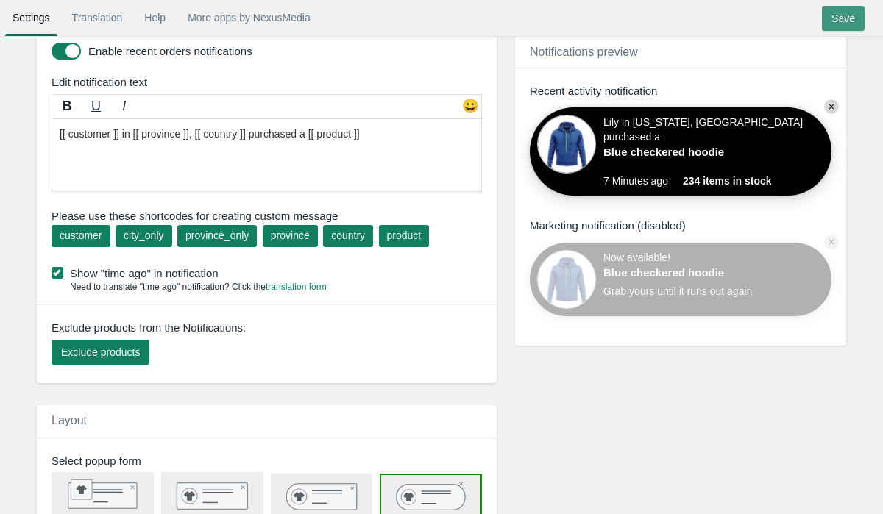
click at [844, 18] on input "Save" at bounding box center [843, 18] width 43 height 25
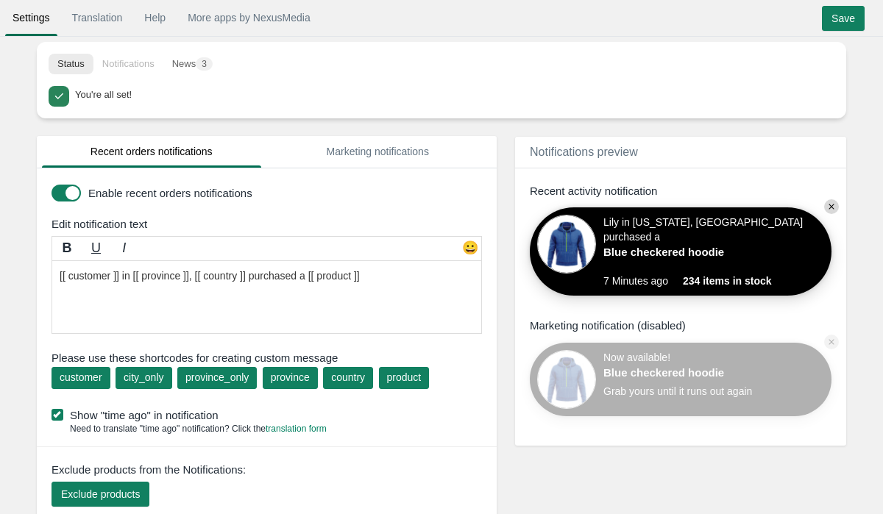
scroll to position [8, 0]
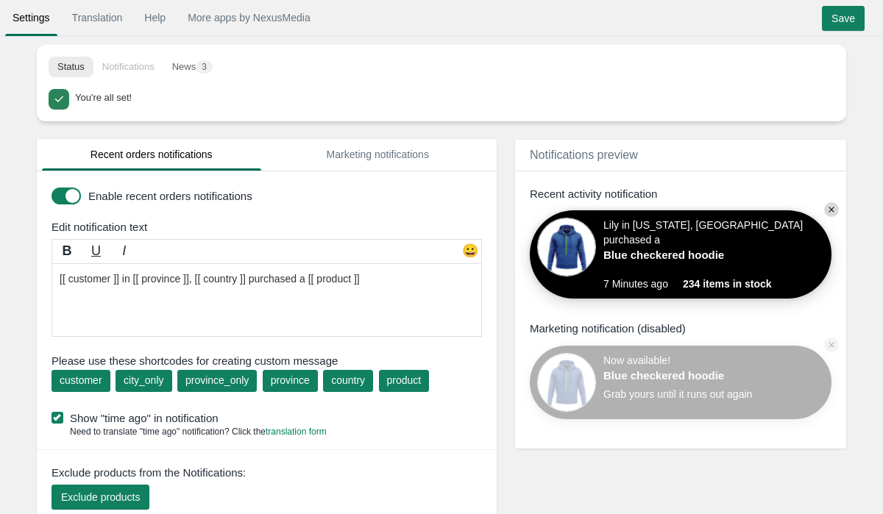
click at [142, 69] on li "Notifications" at bounding box center [128, 67] width 70 height 21
click at [187, 74] on button "News 3" at bounding box center [192, 67] width 58 height 21
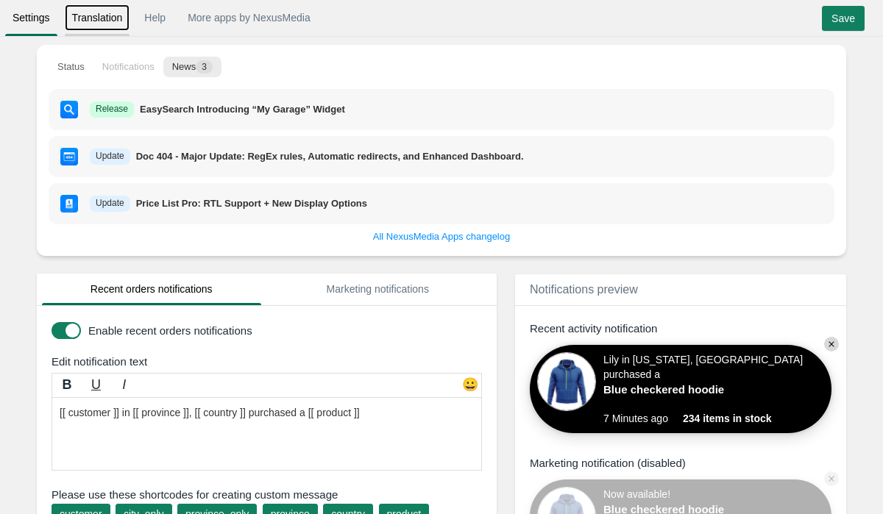
click at [108, 22] on link "Translation" at bounding box center [98, 17] width 66 height 26
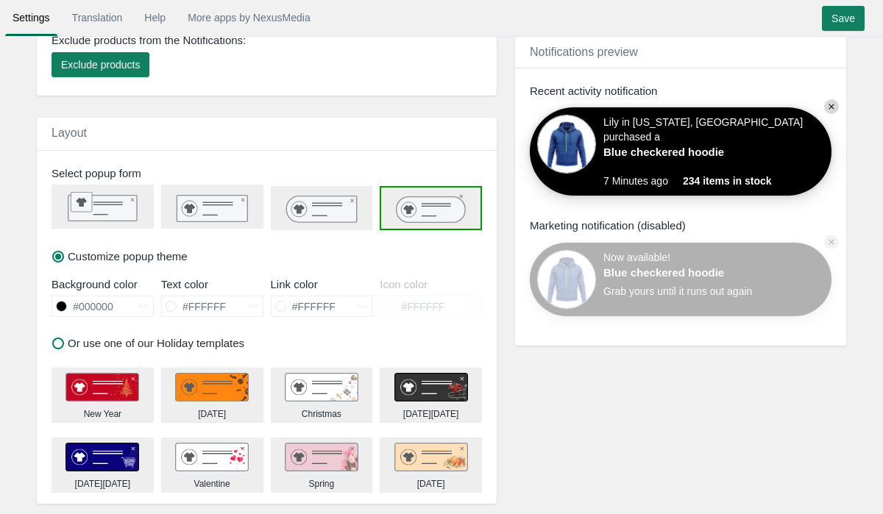
scroll to position [443, 0]
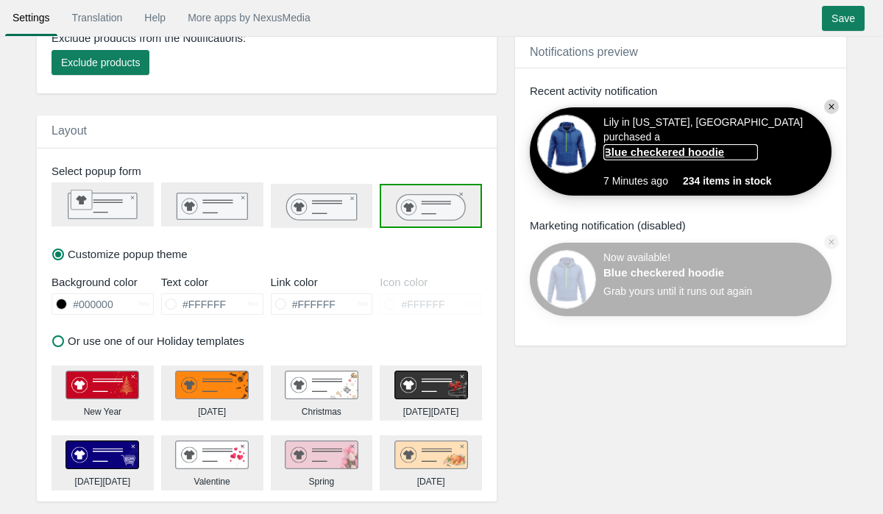
click at [646, 152] on link "Blue checkered hoodie" at bounding box center [681, 151] width 155 height 15
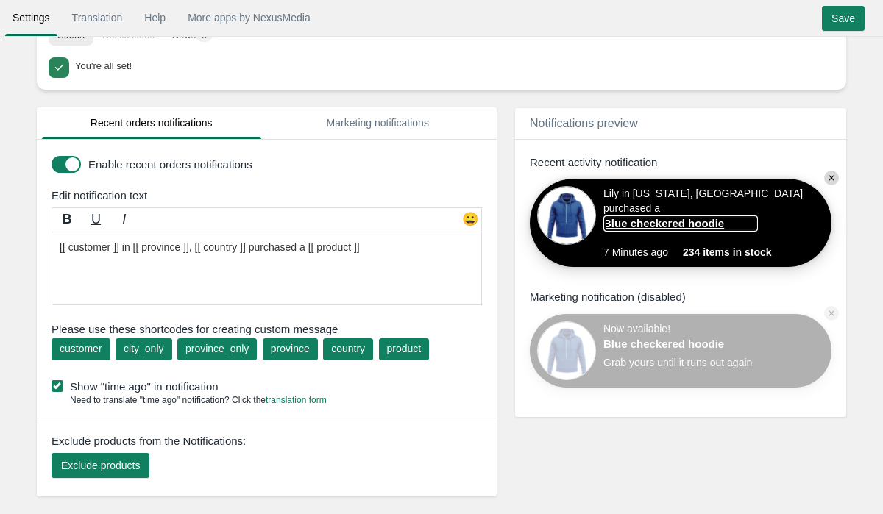
scroll to position [50, 0]
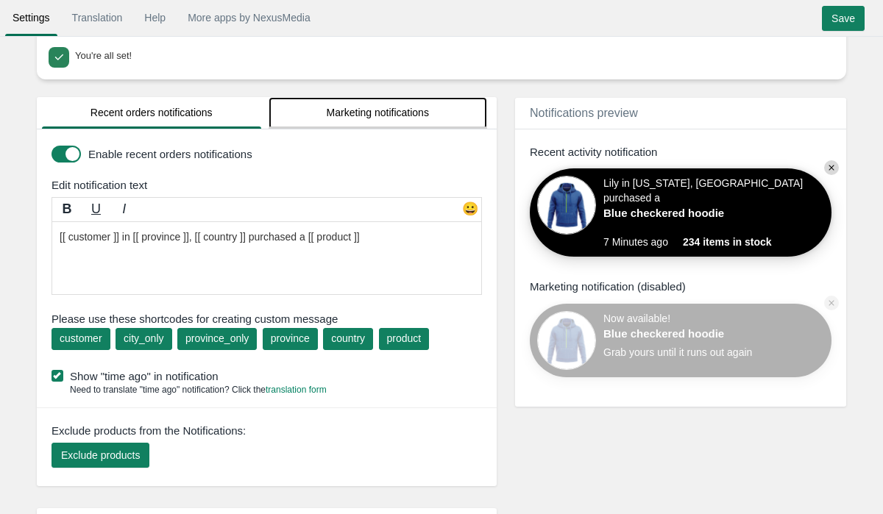
click at [363, 117] on link "Marketing notifications" at bounding box center [378, 113] width 219 height 32
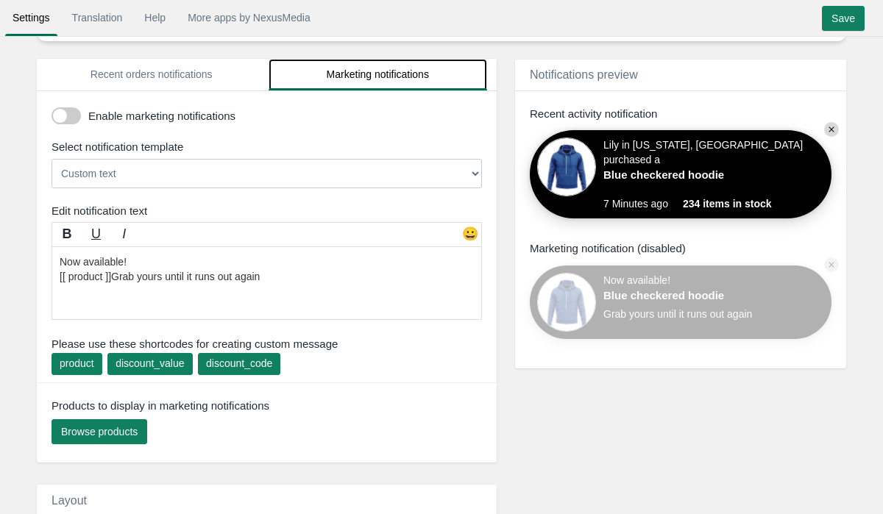
scroll to position [63, 0]
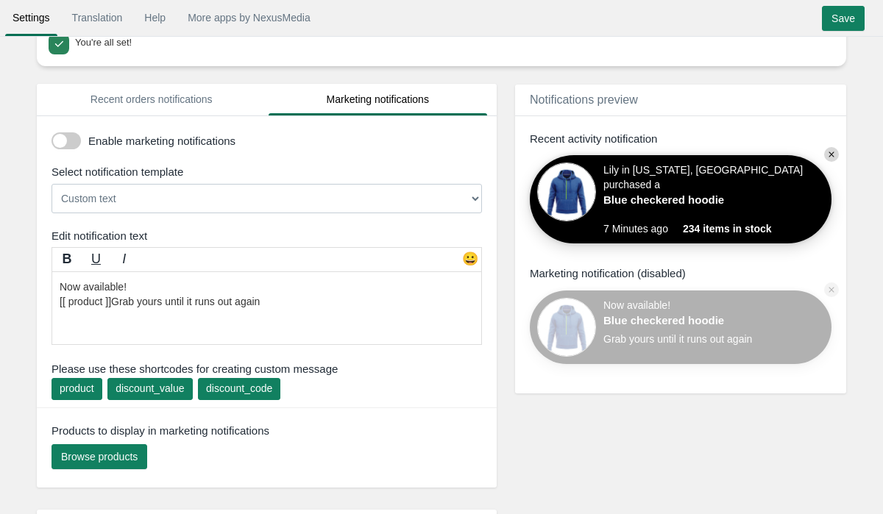
click at [76, 146] on span at bounding box center [66, 140] width 29 height 17
click at [52, 135] on input "checkbox" at bounding box center [52, 135] width 0 height 0
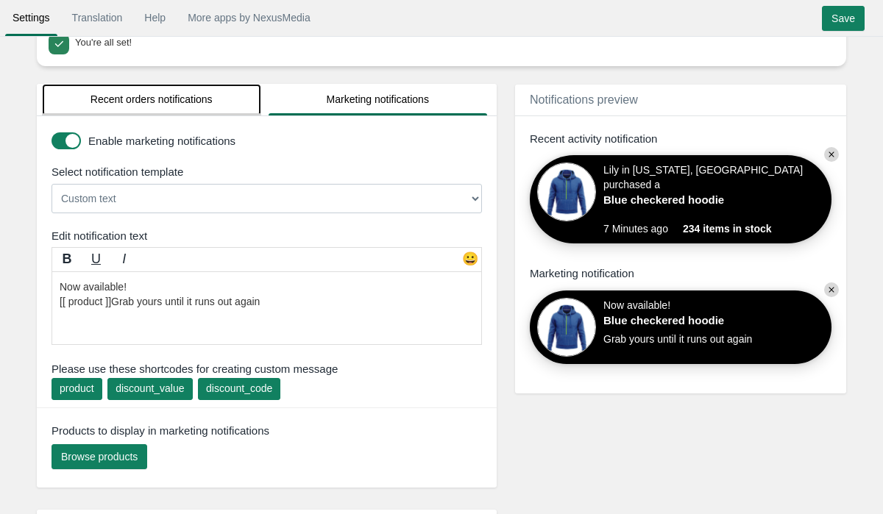
click at [114, 114] on link "Recent orders notifications" at bounding box center [151, 100] width 219 height 32
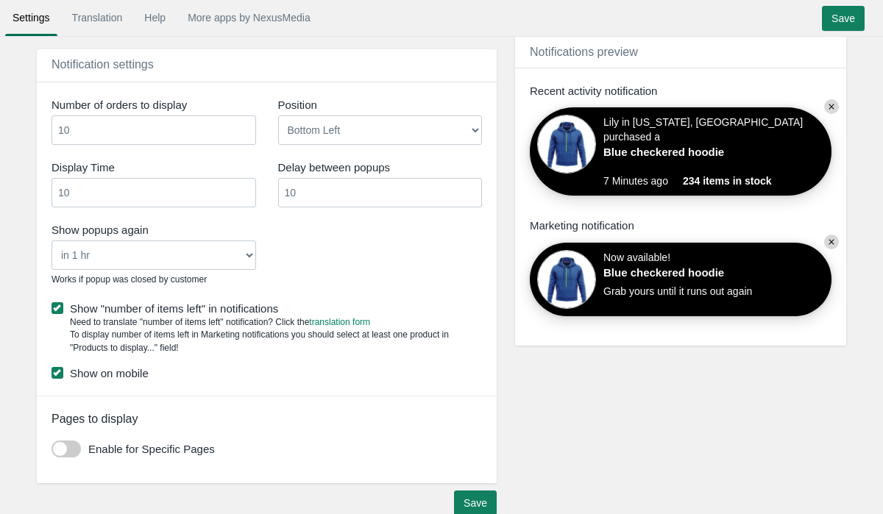
scroll to position [938, 0]
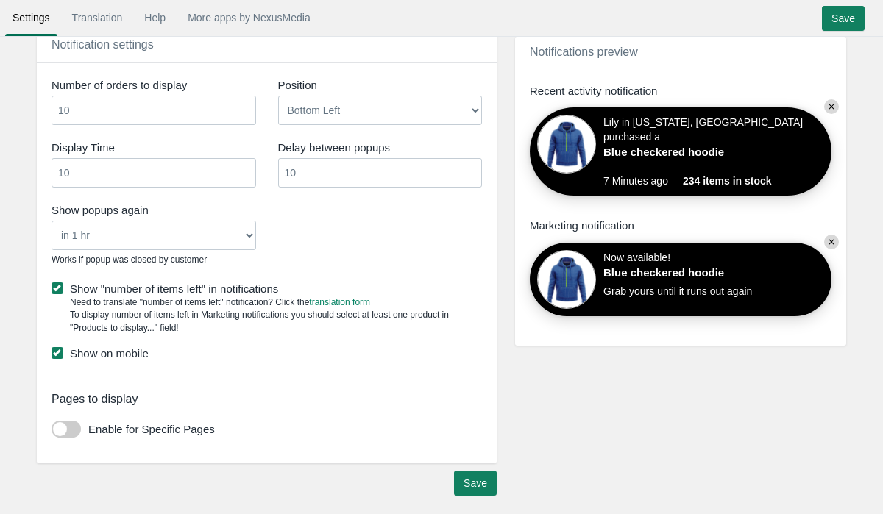
click at [61, 428] on span at bounding box center [66, 429] width 29 height 17
click at [52, 424] on input "checkbox" at bounding box center [52, 424] width 0 height 0
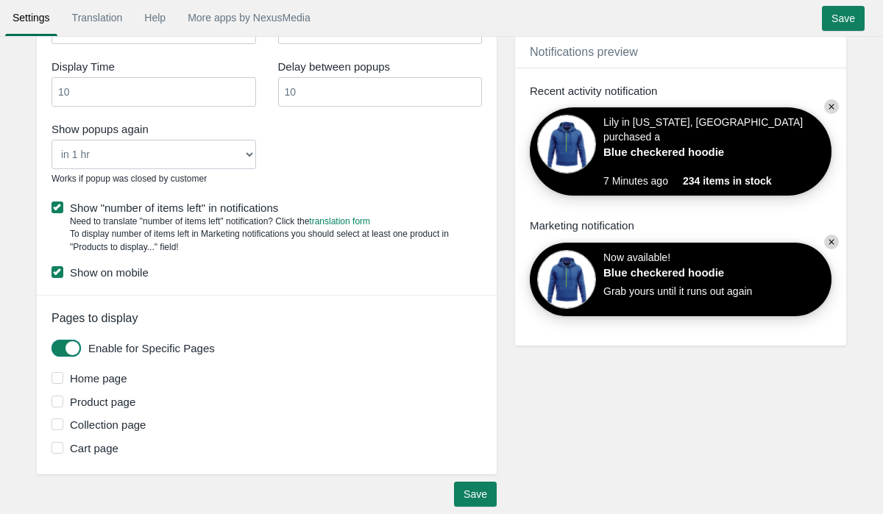
scroll to position [1030, 0]
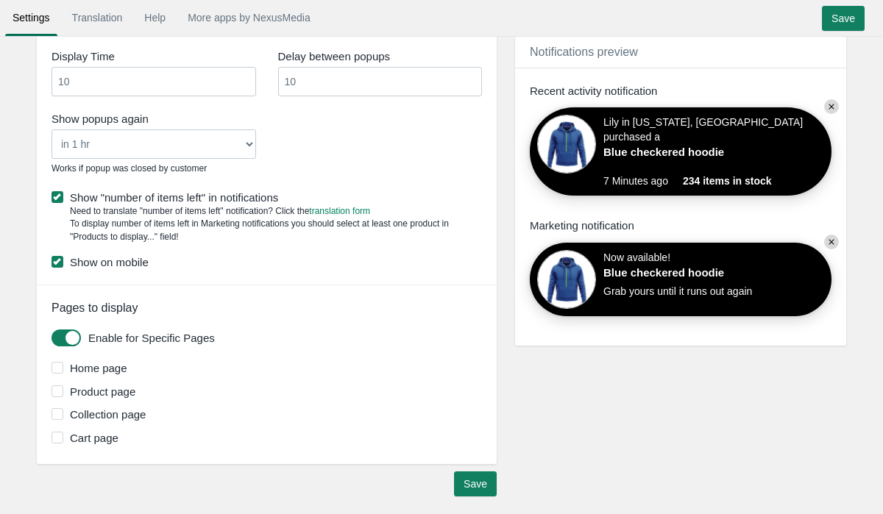
click at [68, 335] on span at bounding box center [66, 338] width 29 height 17
click at [52, 333] on input "checkbox" at bounding box center [52, 333] width 0 height 0
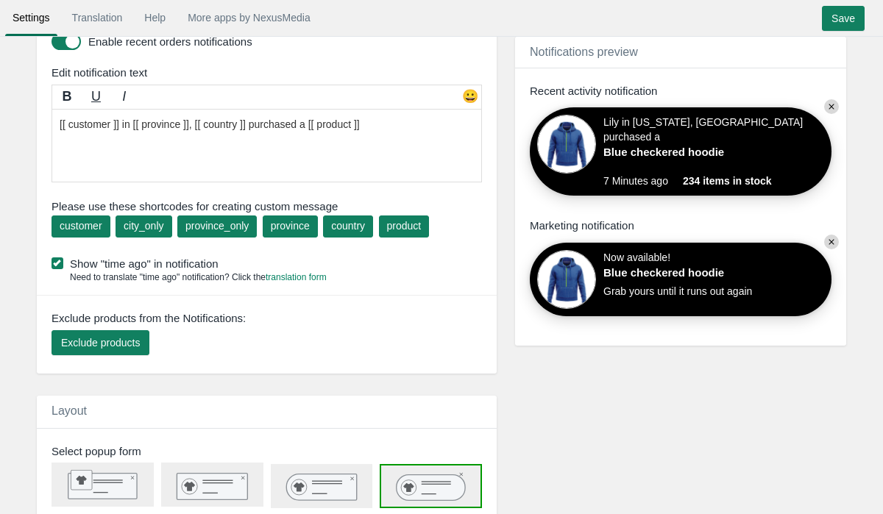
scroll to position [160, 0]
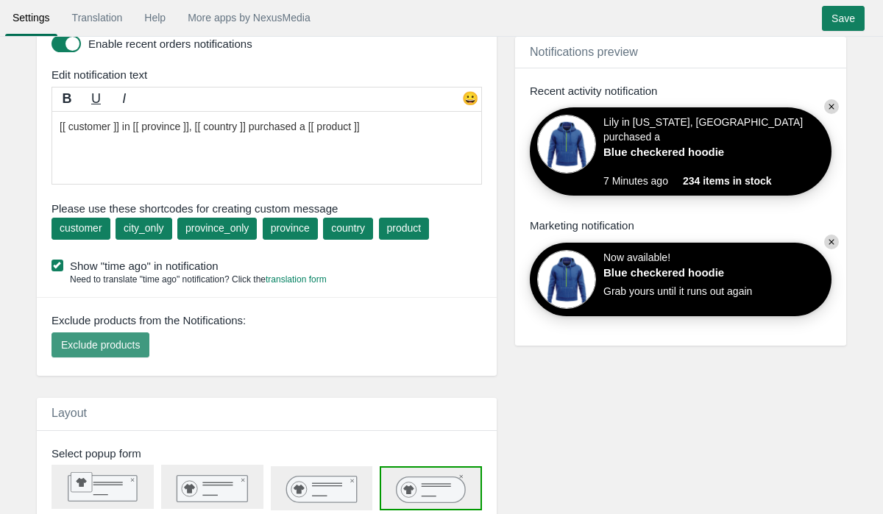
click at [127, 349] on span "Exclude products" at bounding box center [100, 345] width 79 height 12
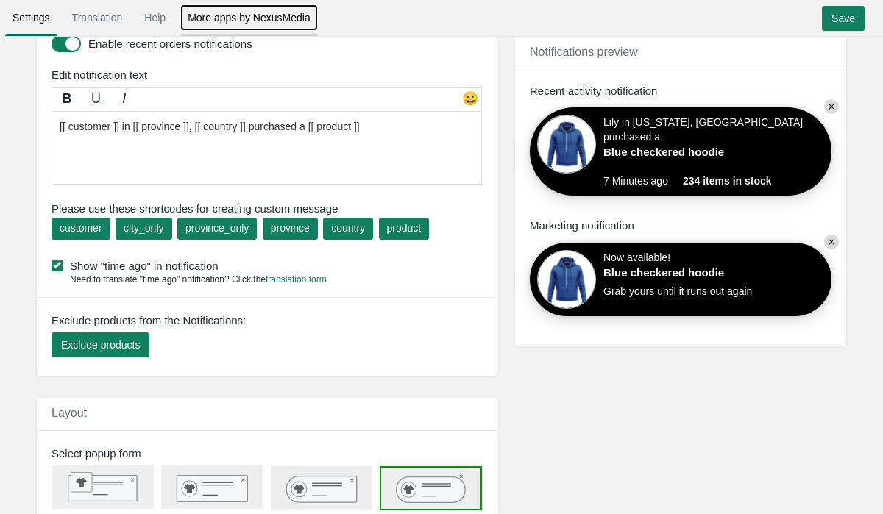
click at [258, 23] on link "More apps by NexusMedia" at bounding box center [249, 17] width 138 height 26
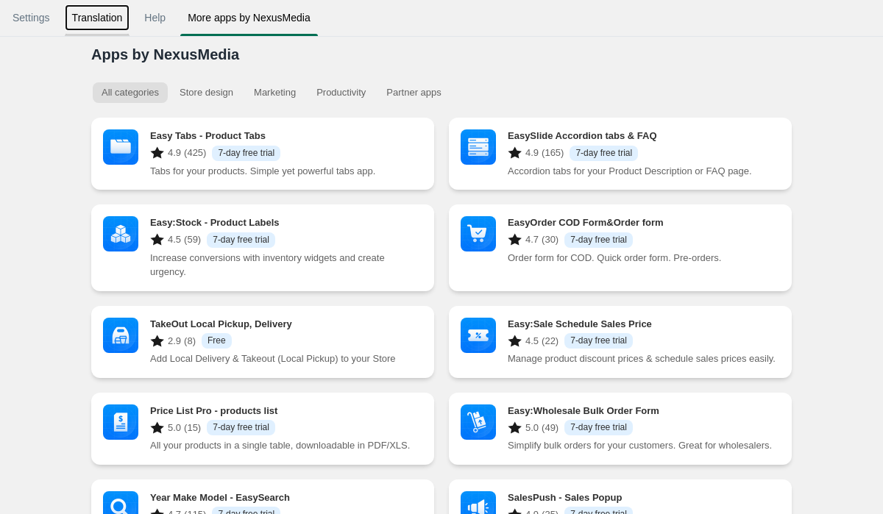
click at [96, 26] on link "Translation" at bounding box center [98, 17] width 66 height 26
click at [49, 22] on link "Settings" at bounding box center [31, 17] width 52 height 26
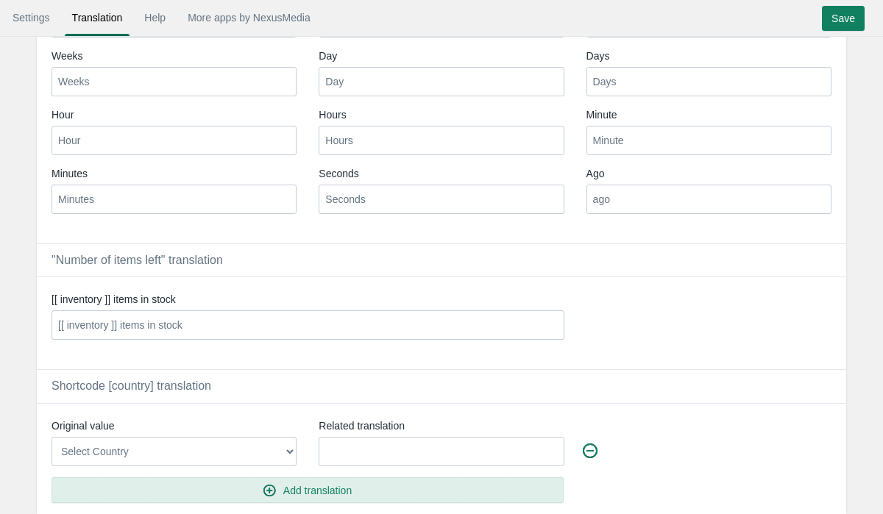
scroll to position [256, 0]
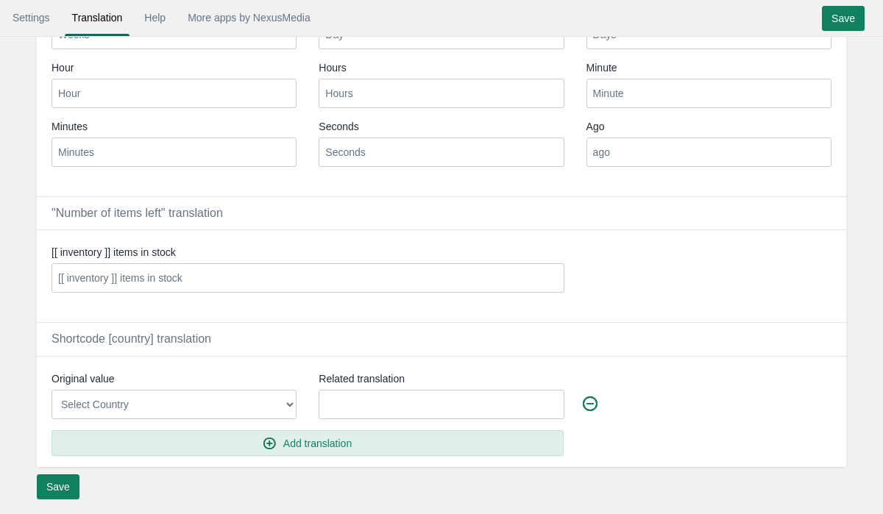
click at [171, 400] on select "Select Country [GEOGRAPHIC_DATA] [GEOGRAPHIC_DATA] [GEOGRAPHIC_DATA] [GEOGRAPHI…" at bounding box center [174, 404] width 245 height 29
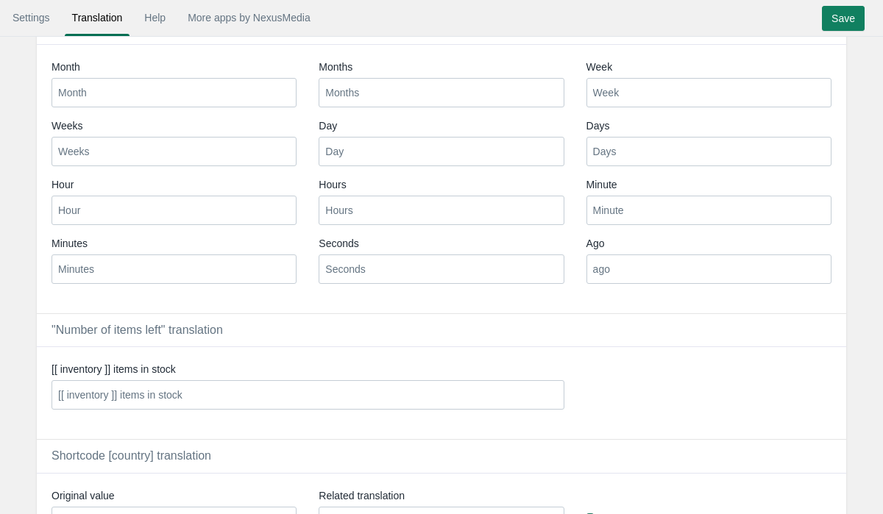
scroll to position [0, 0]
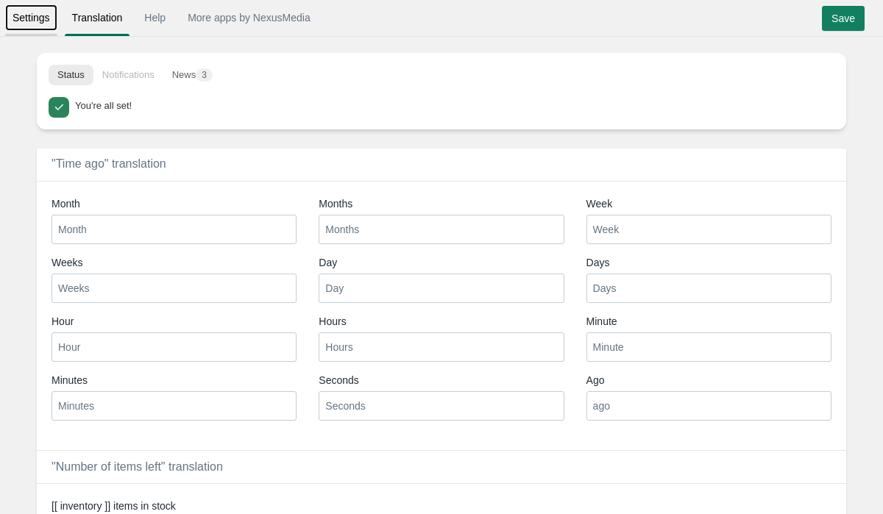
click at [49, 21] on link "Settings" at bounding box center [31, 17] width 52 height 26
click at [43, 24] on link "Settings" at bounding box center [31, 17] width 52 height 26
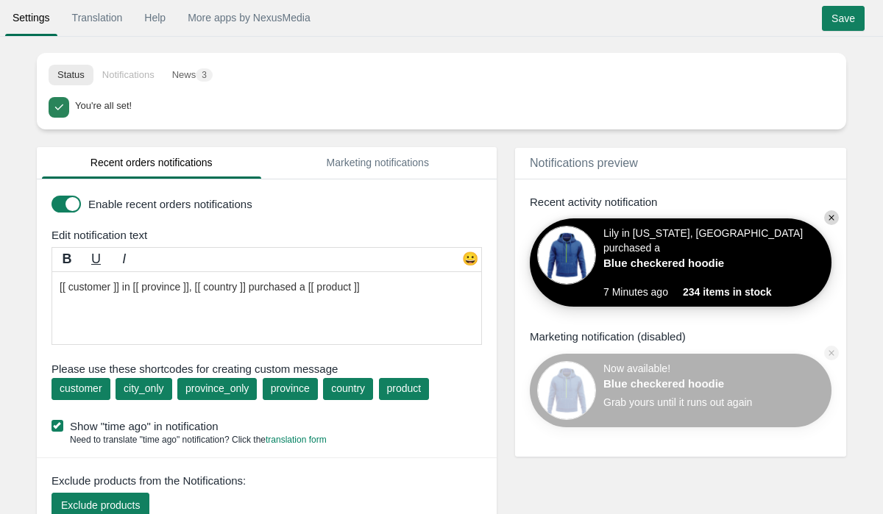
click at [211, 54] on ul "Status Notifications News 3" at bounding box center [442, 75] width 810 height 44
click at [195, 63] on ul "Status Notifications News 3" at bounding box center [442, 75] width 810 height 44
click at [187, 69] on button "News 3" at bounding box center [192, 75] width 58 height 21
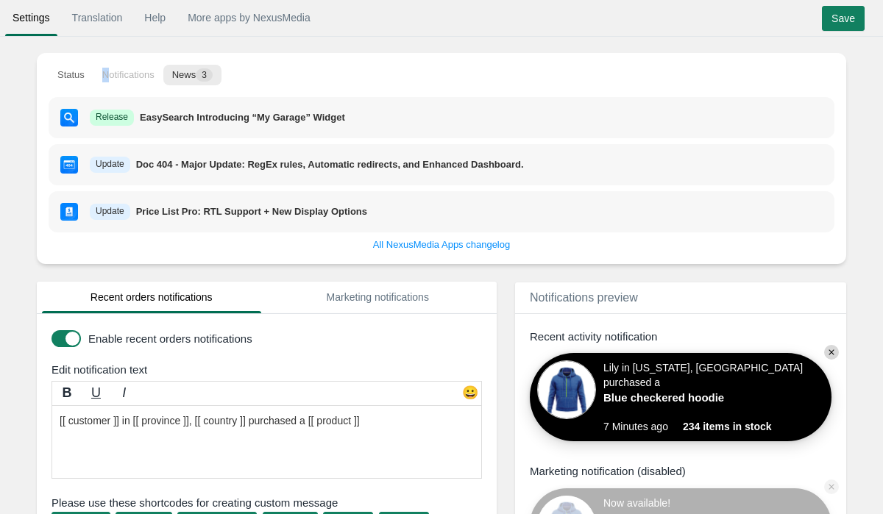
drag, startPoint x: 114, startPoint y: 77, endPoint x: 111, endPoint y: 54, distance: 23.7
click at [111, 54] on ul "Status Notifications News 3" at bounding box center [442, 75] width 810 height 44
click at [68, 85] on li "Status" at bounding box center [71, 75] width 45 height 21
click at [70, 79] on button "Status" at bounding box center [71, 75] width 45 height 21
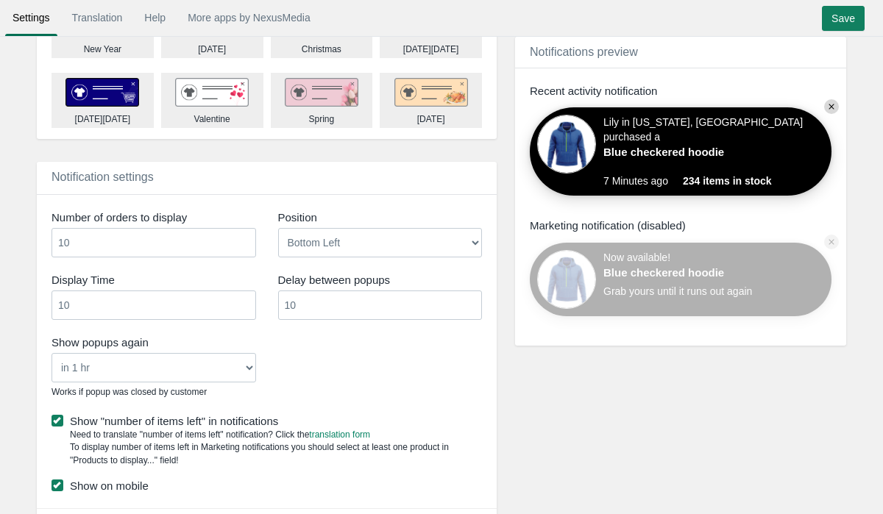
scroll to position [819, 0]
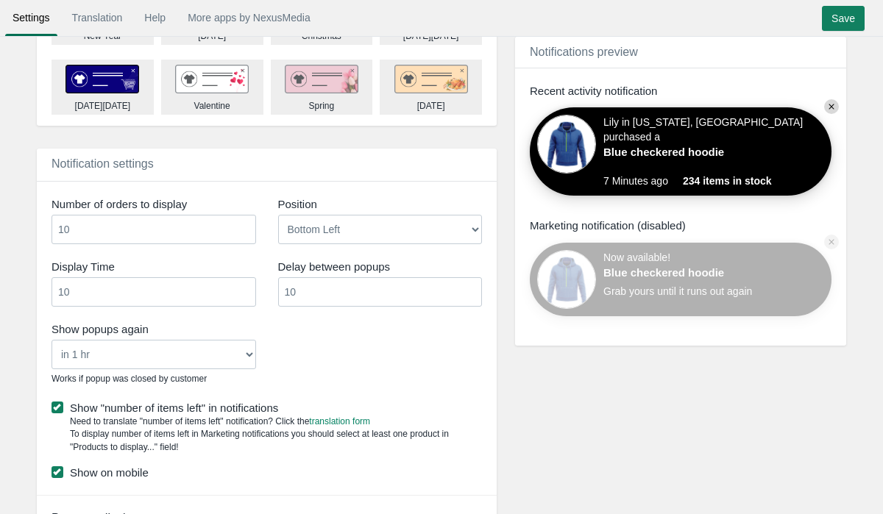
click at [334, 294] on input "10" at bounding box center [380, 291] width 205 height 29
type input "1"
click at [846, 10] on input "Save" at bounding box center [843, 18] width 43 height 25
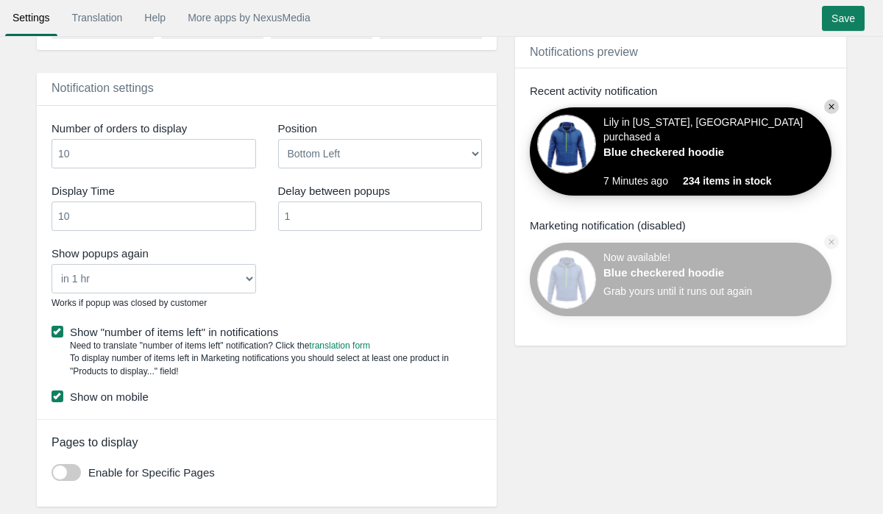
scroll to position [938, 0]
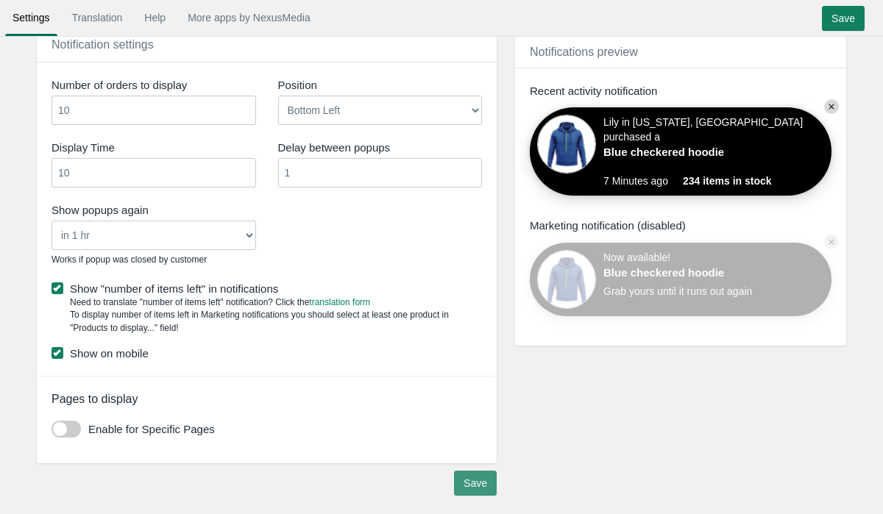
click at [456, 490] on input "Save" at bounding box center [475, 483] width 43 height 25
click at [473, 487] on input "Save" at bounding box center [475, 483] width 43 height 25
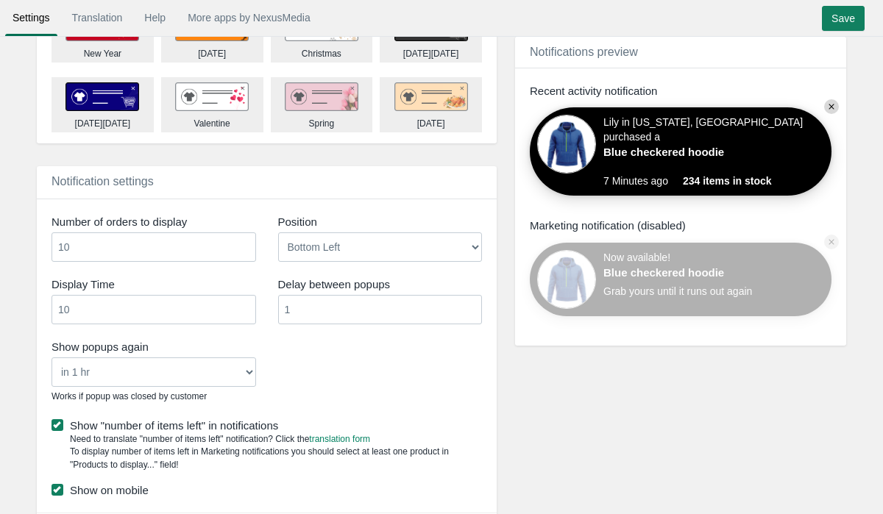
scroll to position [801, 0]
click at [310, 298] on input "1" at bounding box center [380, 310] width 205 height 29
type input "10"
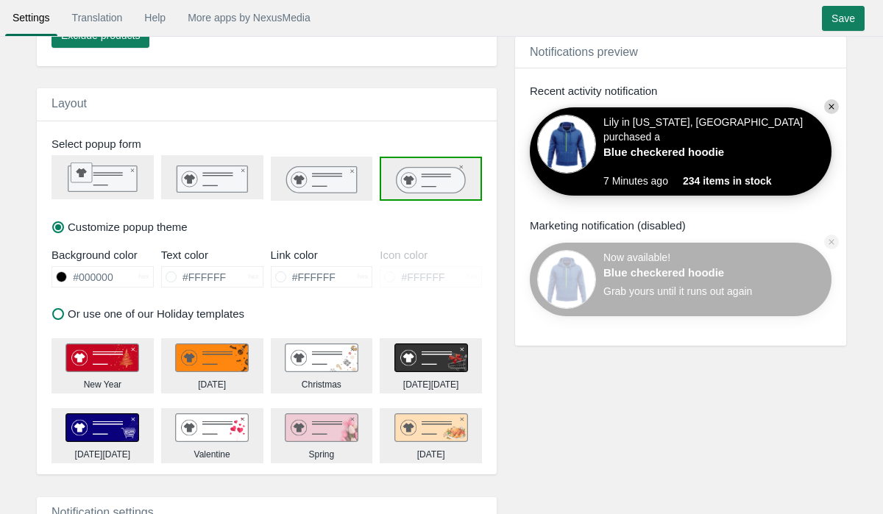
scroll to position [450, 0]
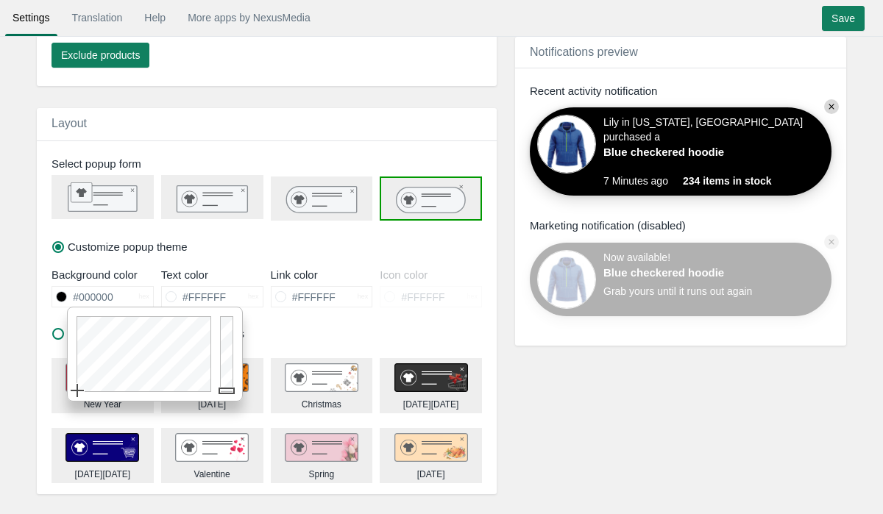
click at [98, 296] on input "#000000" at bounding box center [102, 297] width 71 height 20
click at [360, 275] on div "Link color" at bounding box center [322, 274] width 102 height 15
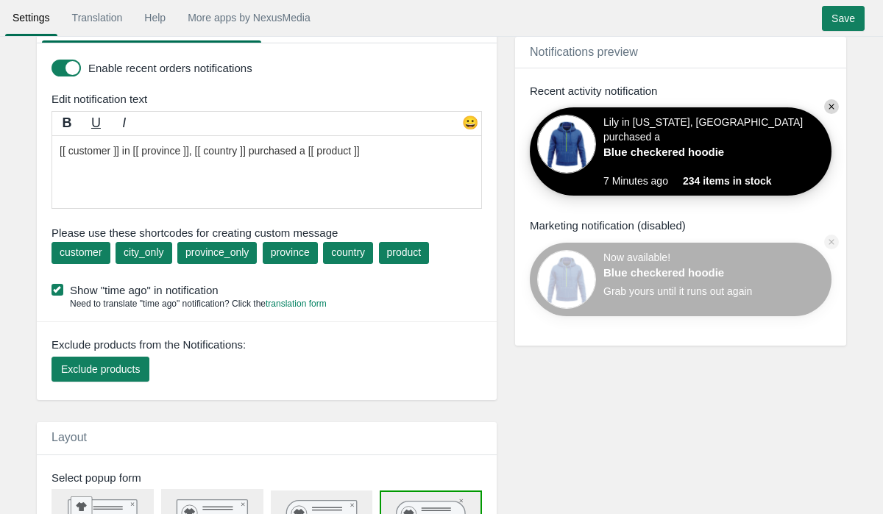
scroll to position [156, 0]
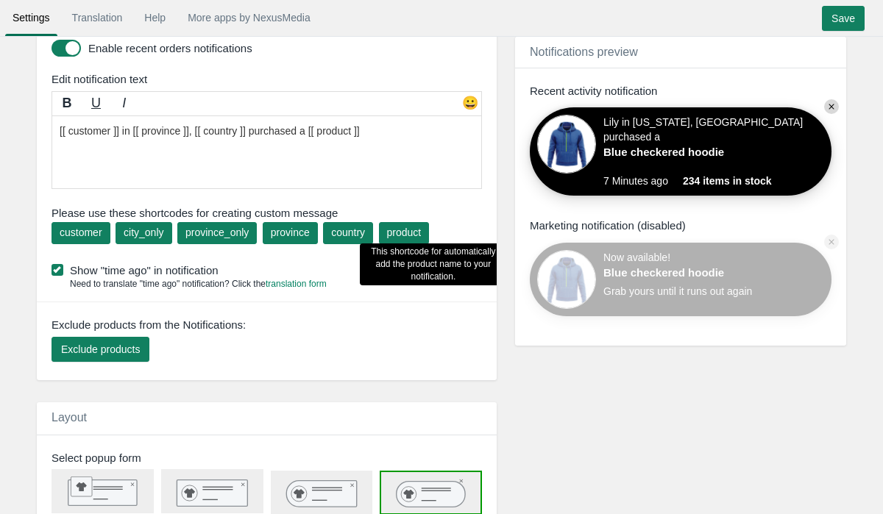
click at [419, 230] on div "product" at bounding box center [404, 232] width 35 height 15
type textarea "[[ customer ]] in [[ province ]], [[ country ]] purchased a [[ pr [[ product ]]…"
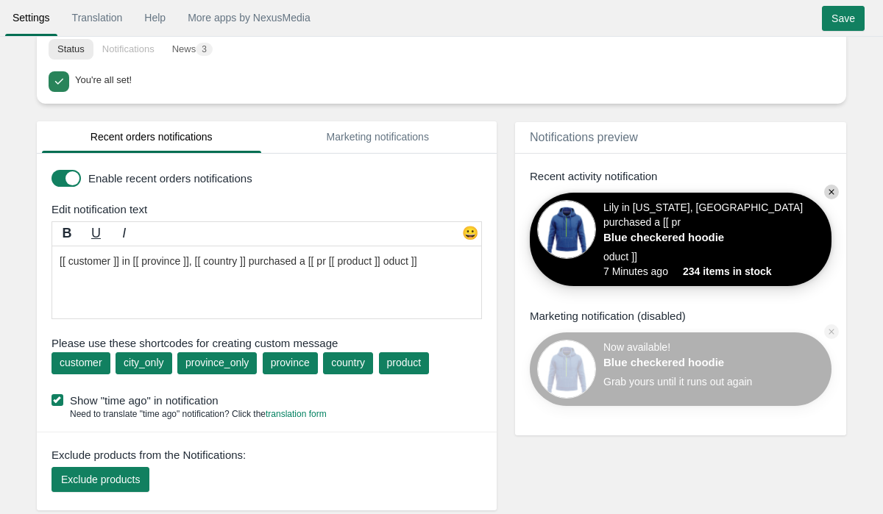
scroll to position [0, 0]
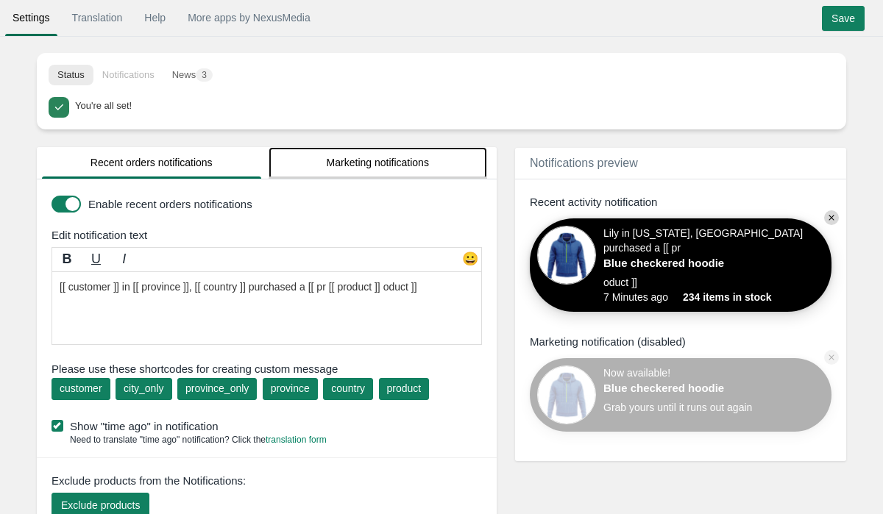
click at [303, 149] on link "Marketing notifications" at bounding box center [378, 163] width 219 height 32
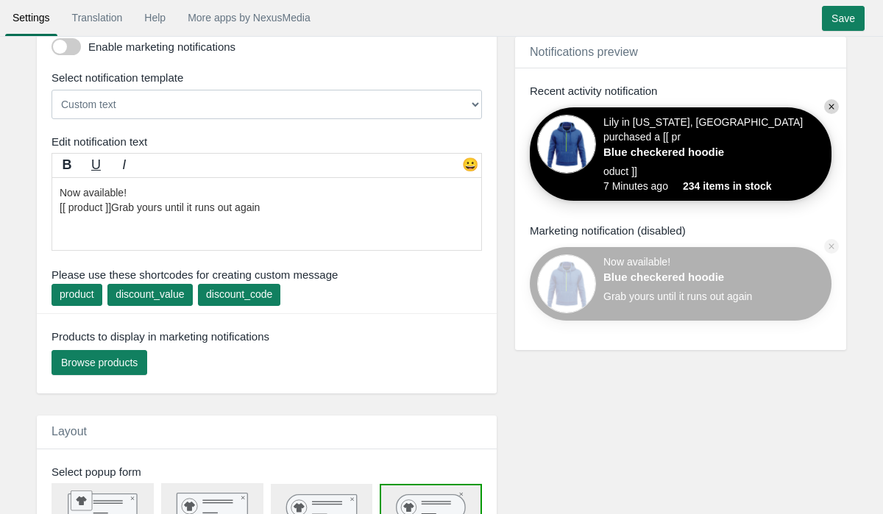
scroll to position [96, 0]
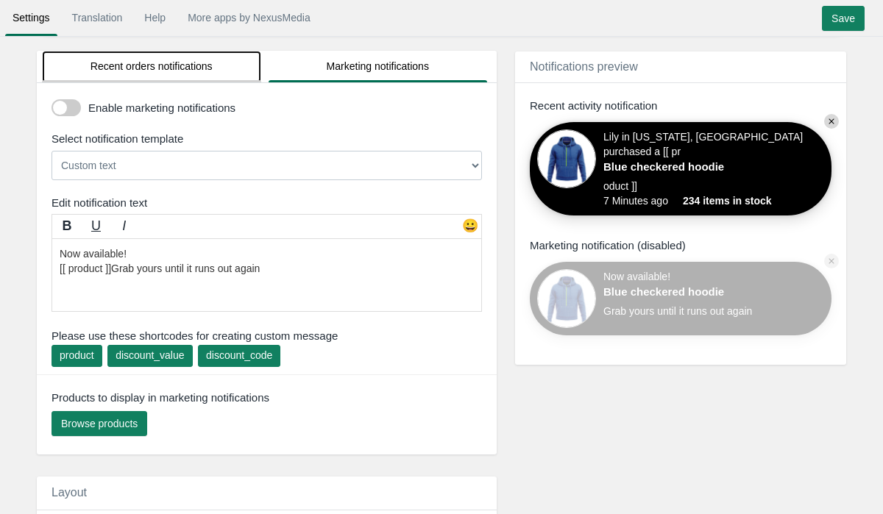
click at [187, 65] on link "Recent orders notifications" at bounding box center [151, 67] width 219 height 32
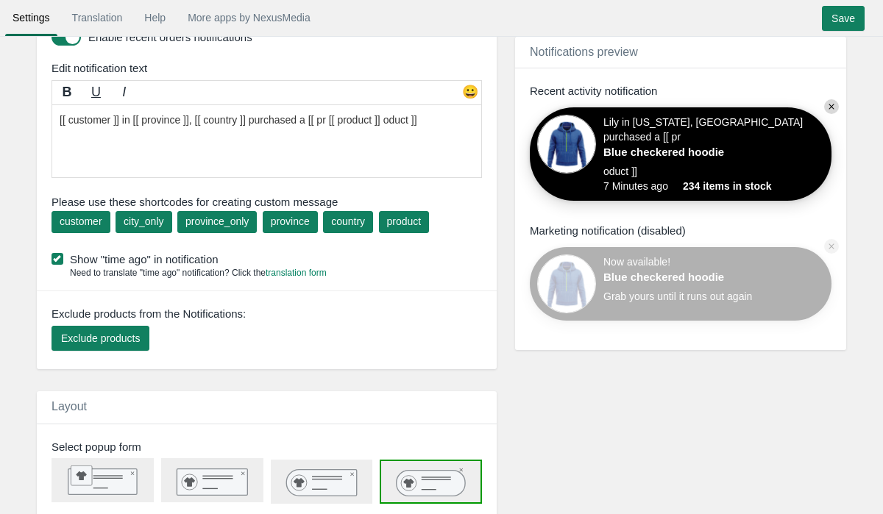
scroll to position [0, 0]
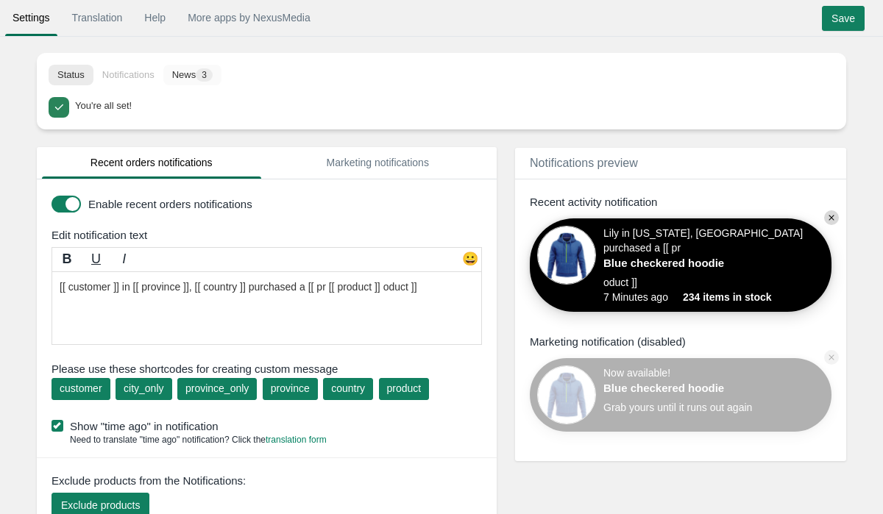
click at [214, 82] on button "News 3" at bounding box center [192, 75] width 58 height 21
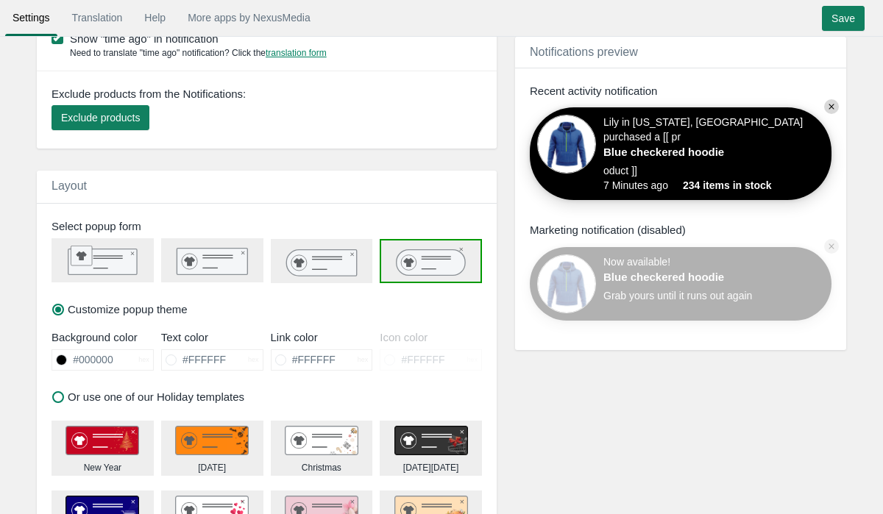
scroll to position [500, 0]
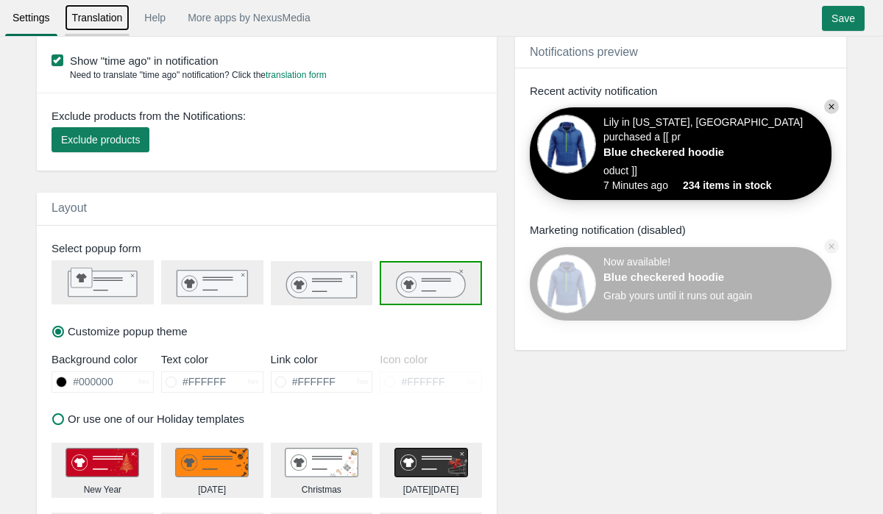
click at [84, 15] on link "Translation" at bounding box center [98, 17] width 66 height 26
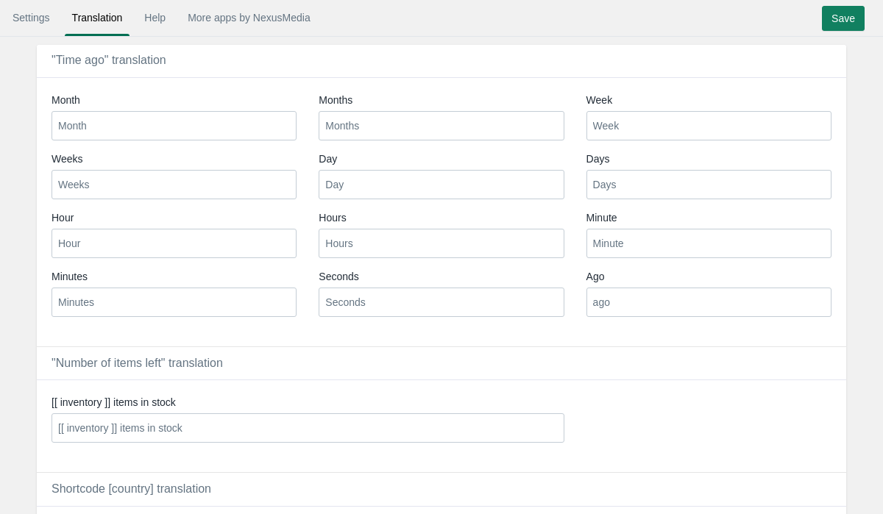
scroll to position [256, 0]
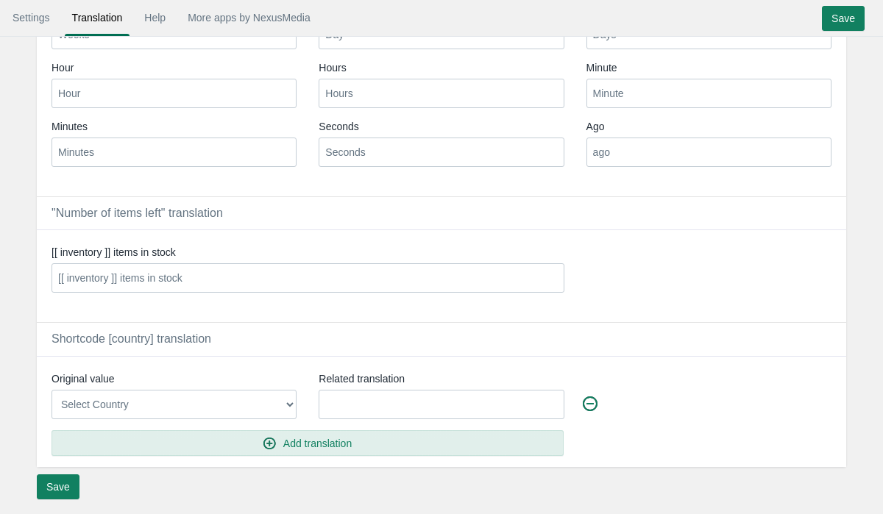
click at [219, 400] on select "Select Country [GEOGRAPHIC_DATA] [GEOGRAPHIC_DATA] [GEOGRAPHIC_DATA] [GEOGRAPHI…" at bounding box center [174, 404] width 245 height 29
click at [52, 390] on select "Select Country [GEOGRAPHIC_DATA] [GEOGRAPHIC_DATA] [GEOGRAPHIC_DATA] [GEOGRAPHI…" at bounding box center [174, 404] width 245 height 29
click at [364, 412] on input at bounding box center [441, 404] width 245 height 29
click at [284, 363] on div "Original value Select Country Afghanistan Aland Islands Albania Algeria America…" at bounding box center [442, 411] width 810 height 111
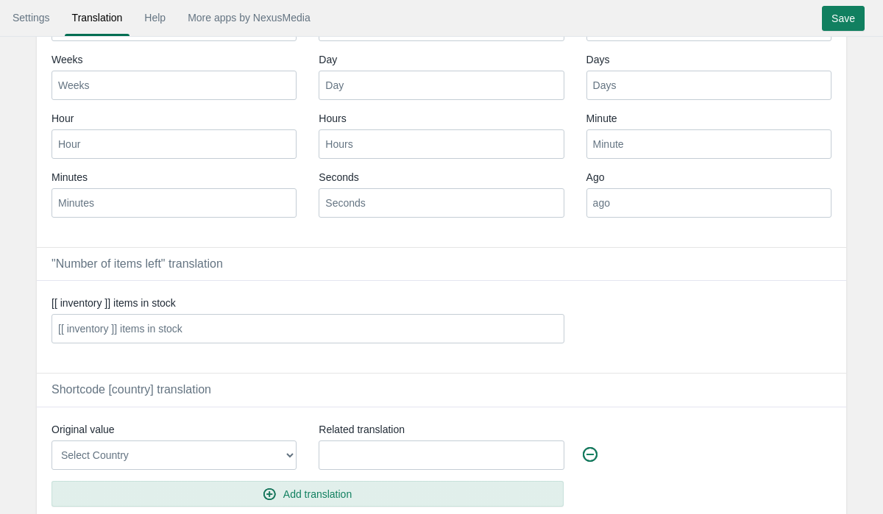
scroll to position [183, 0]
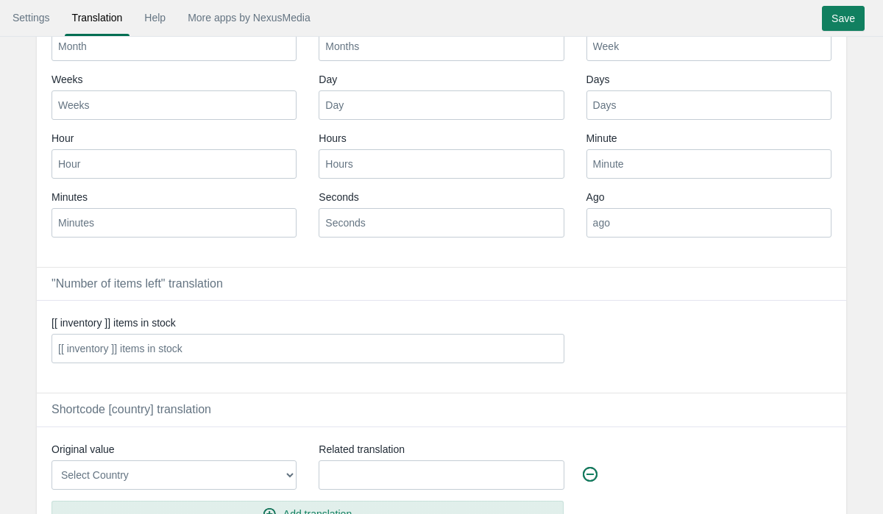
click at [79, 350] on input "[[ inventory ]] items in stock" at bounding box center [308, 348] width 513 height 29
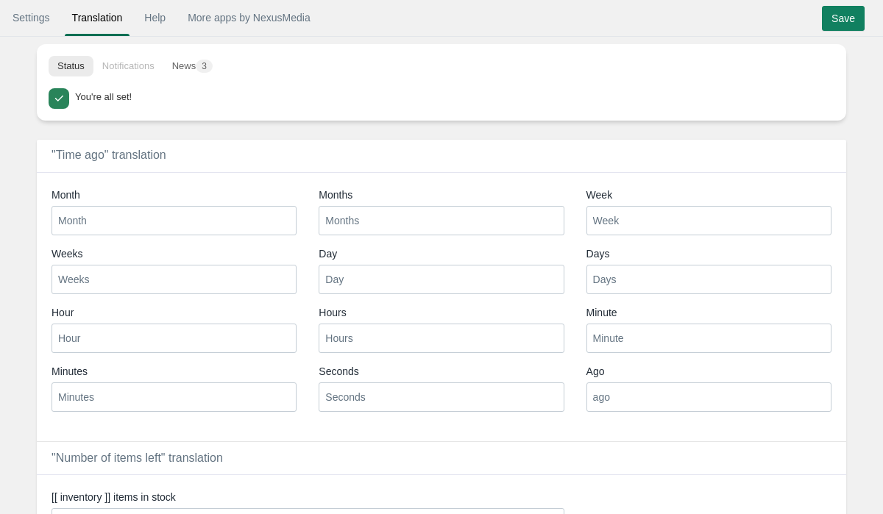
scroll to position [0, 0]
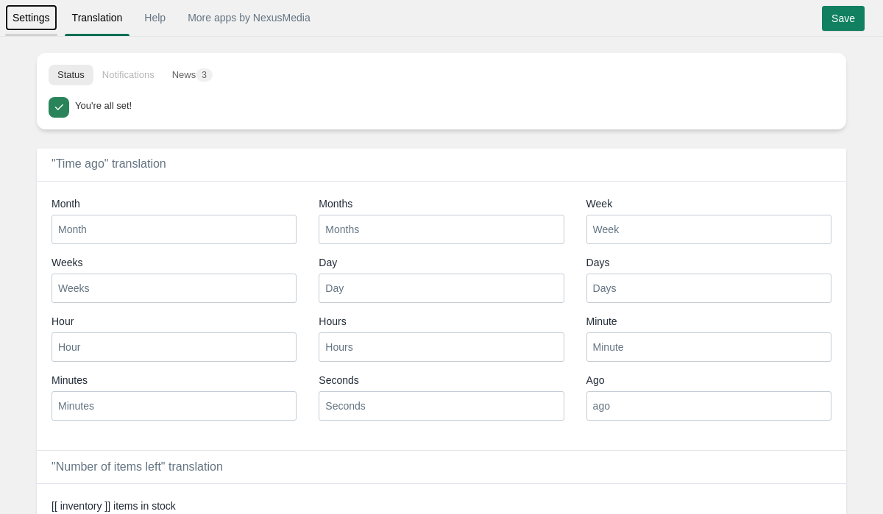
click at [24, 11] on link "Settings" at bounding box center [31, 17] width 52 height 26
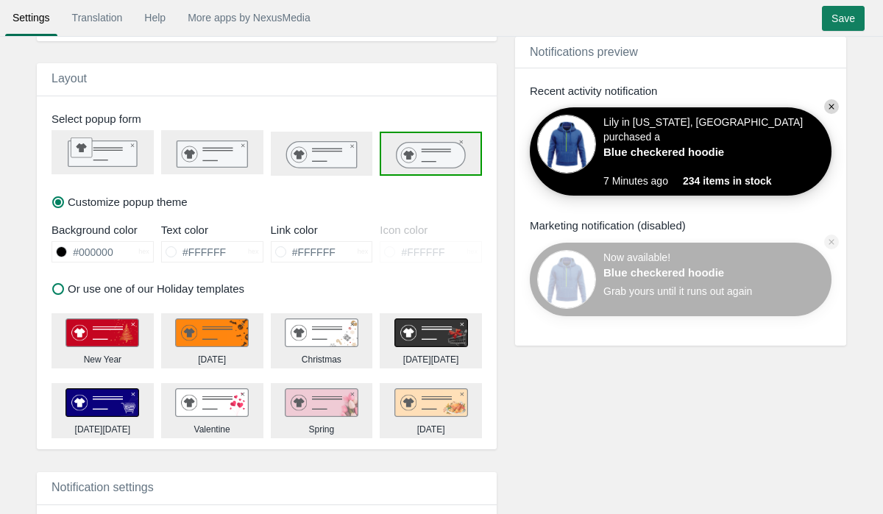
scroll to position [519, 0]
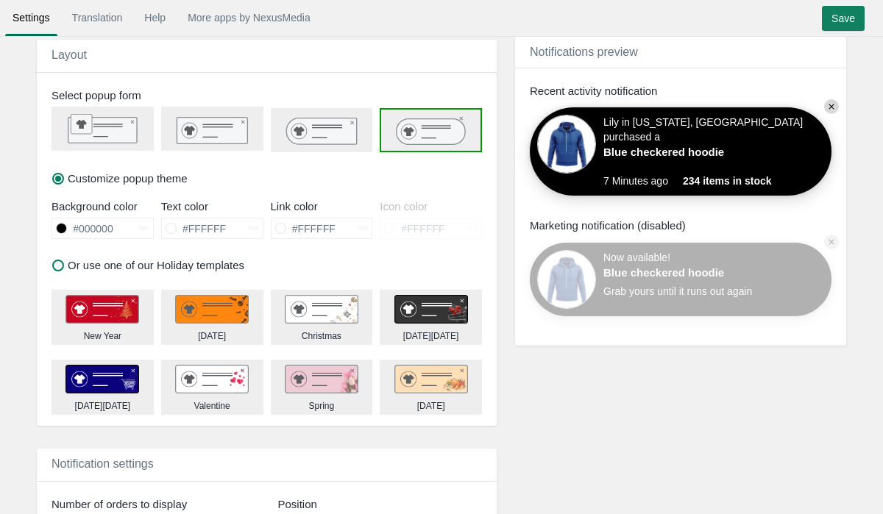
click at [325, 138] on rect at bounding box center [319, 138] width 15 height 1
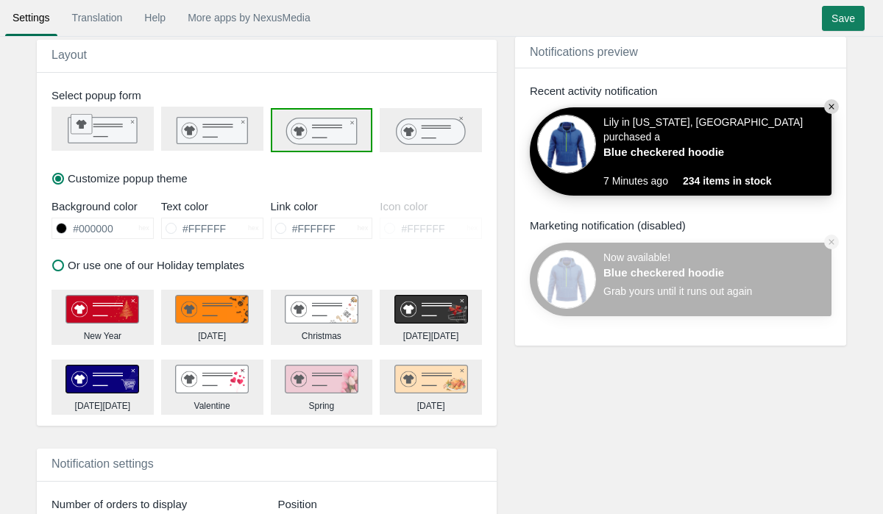
click at [213, 146] on div at bounding box center [212, 129] width 102 height 44
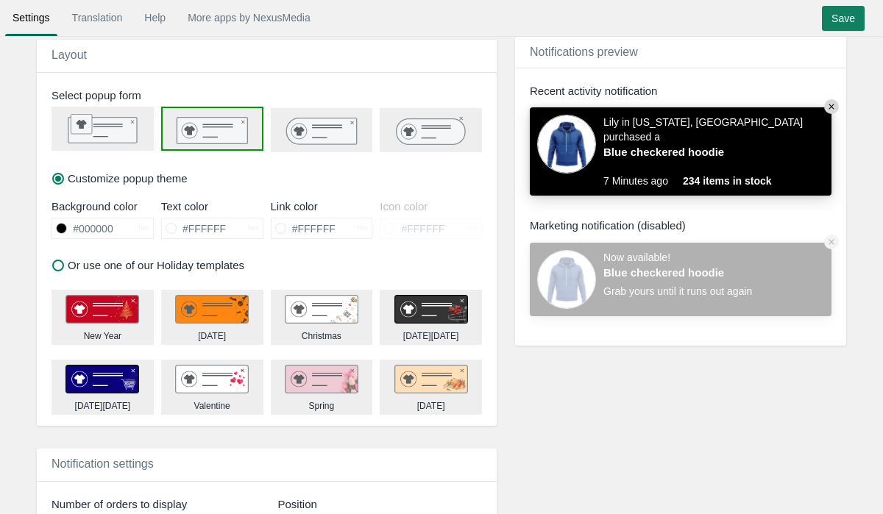
click at [102, 131] on rect at bounding box center [102, 131] width 68 height 26
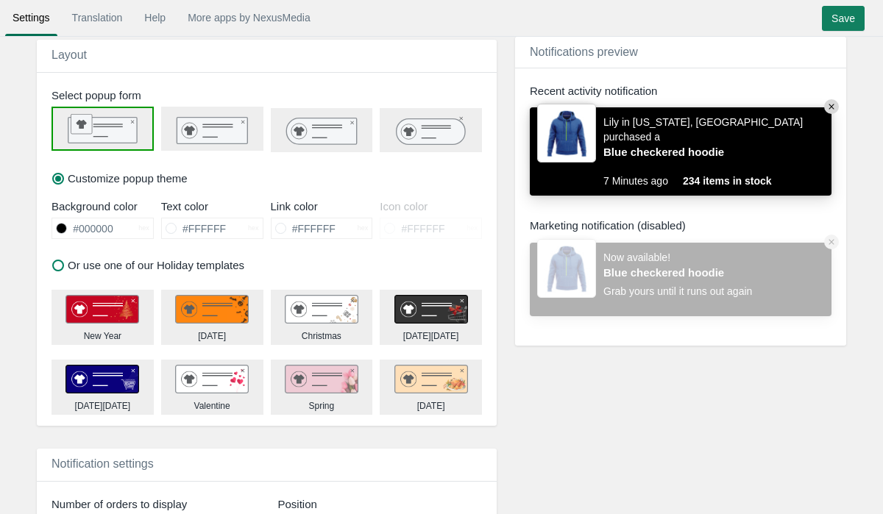
click at [428, 124] on icon at bounding box center [431, 132] width 68 height 26
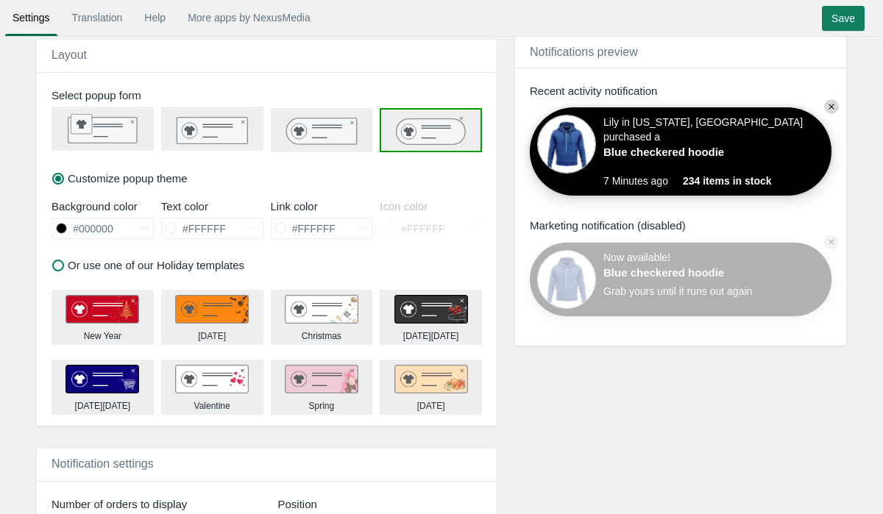
click at [91, 231] on input "#000000" at bounding box center [102, 229] width 71 height 20
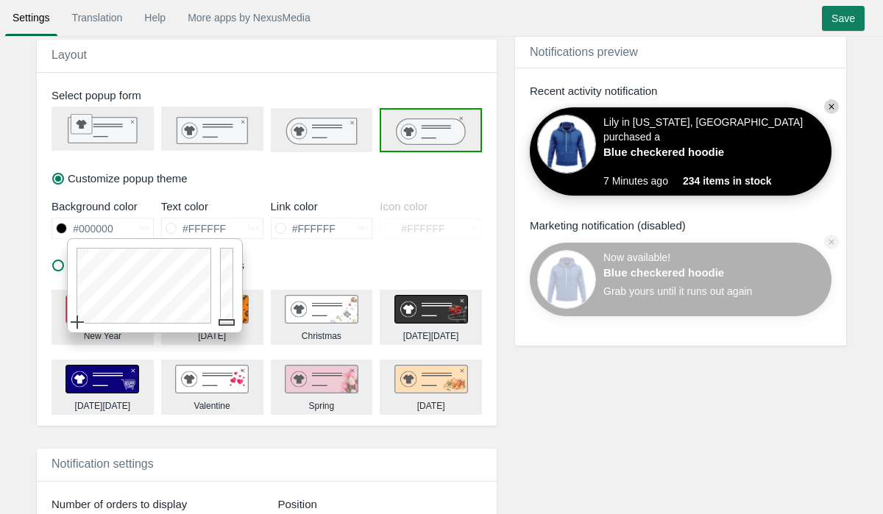
click at [197, 224] on input "#FFFFFF" at bounding box center [212, 229] width 71 height 20
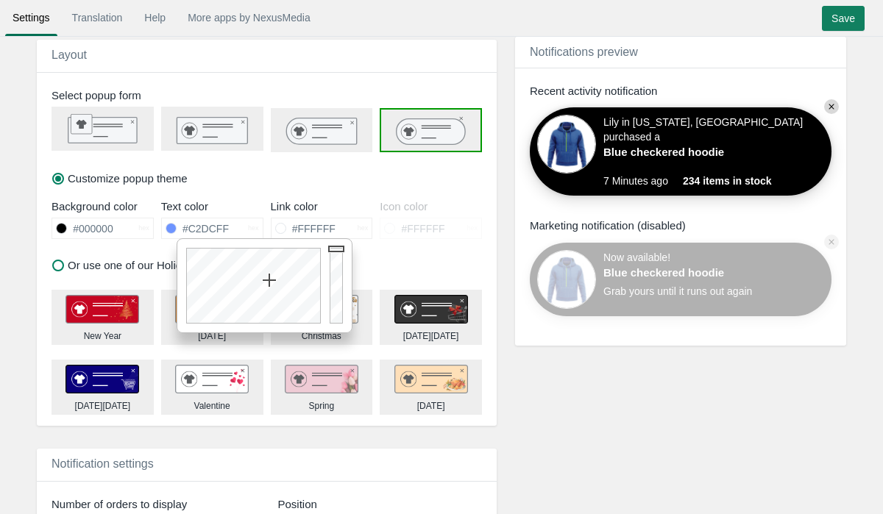
drag, startPoint x: 269, startPoint y: 280, endPoint x: 266, endPoint y: 307, distance: 26.8
click at [266, 306] on div at bounding box center [251, 285] width 148 height 93
drag, startPoint x: 278, startPoint y: 286, endPoint x: 294, endPoint y: 286, distance: 16.2
click at [294, 286] on div at bounding box center [251, 285] width 148 height 93
drag, startPoint x: 294, startPoint y: 286, endPoint x: 195, endPoint y: 283, distance: 99.4
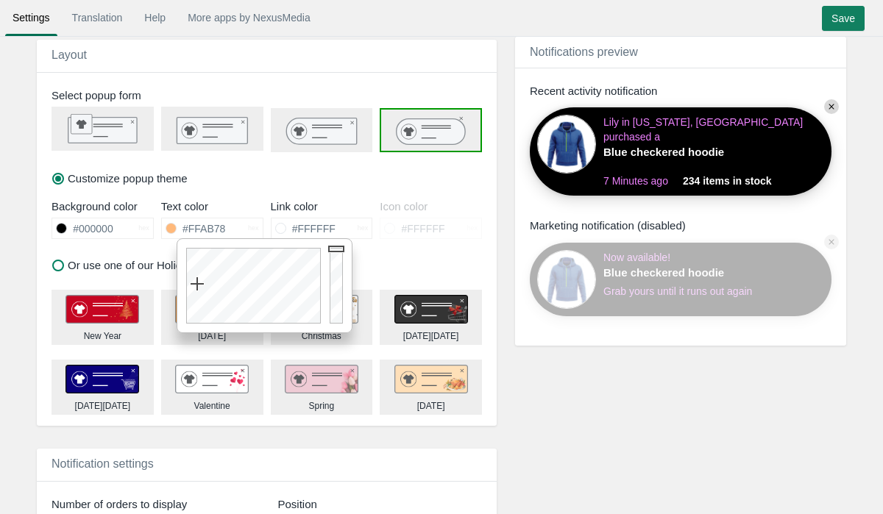
click at [195, 283] on div at bounding box center [251, 285] width 148 height 93
click at [235, 275] on div at bounding box center [251, 285] width 148 height 93
click at [290, 228] on input "#FFFFFF" at bounding box center [321, 229] width 71 height 20
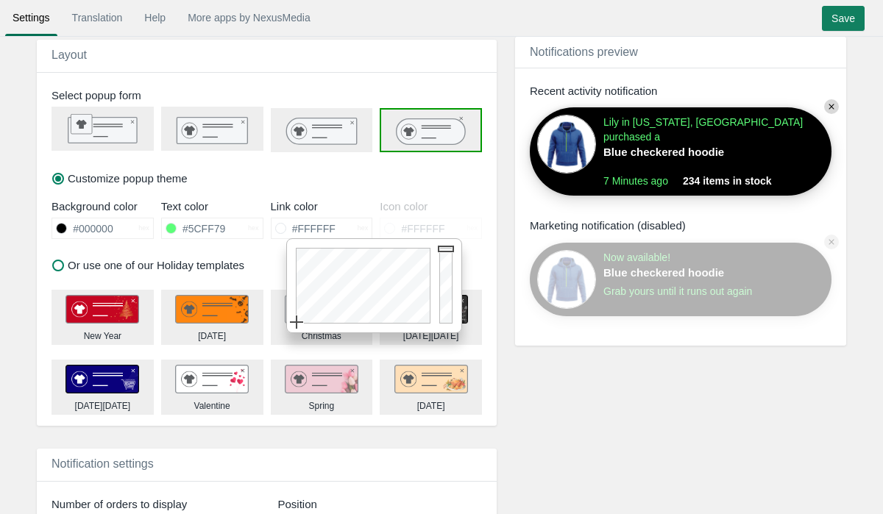
click at [200, 226] on input "#5CFF79" at bounding box center [212, 229] width 71 height 20
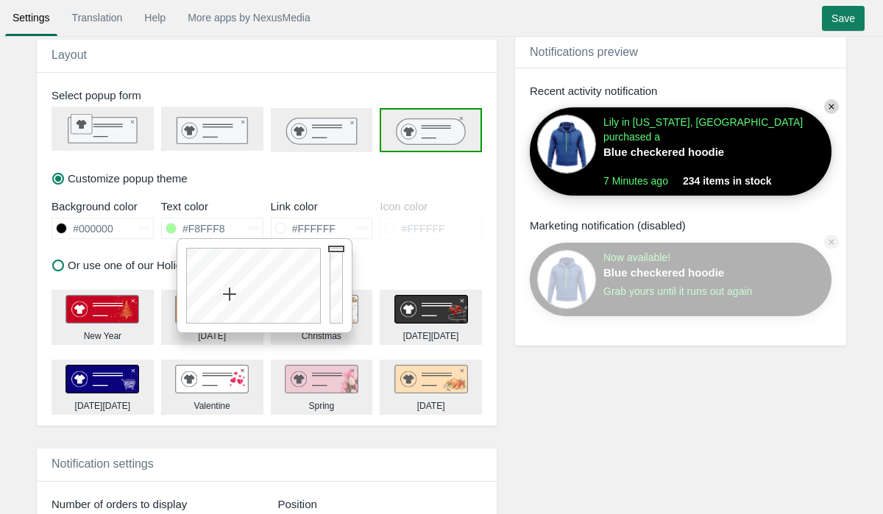
type input "#FFFFFF"
drag, startPoint x: 230, startPoint y: 294, endPoint x: 230, endPoint y: 336, distance: 41.2
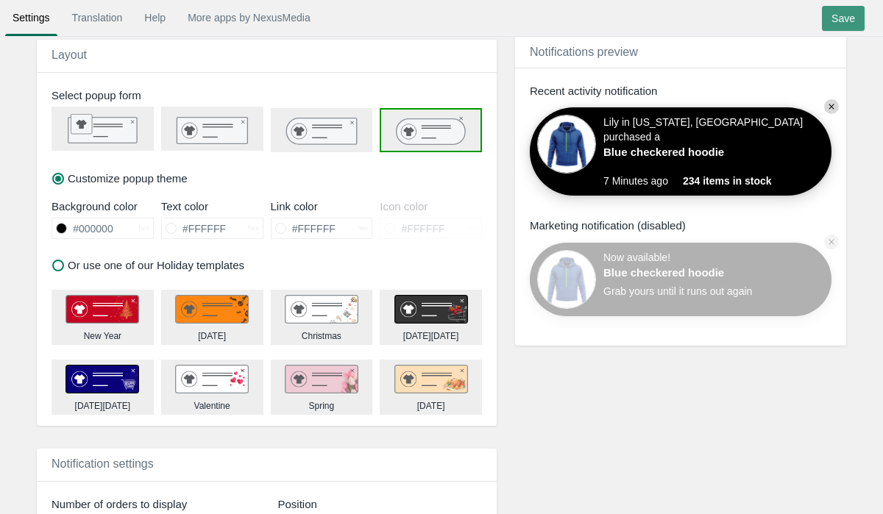
click at [835, 27] on input "Save" at bounding box center [843, 18] width 43 height 25
click at [112, 134] on rect at bounding box center [102, 131] width 68 height 26
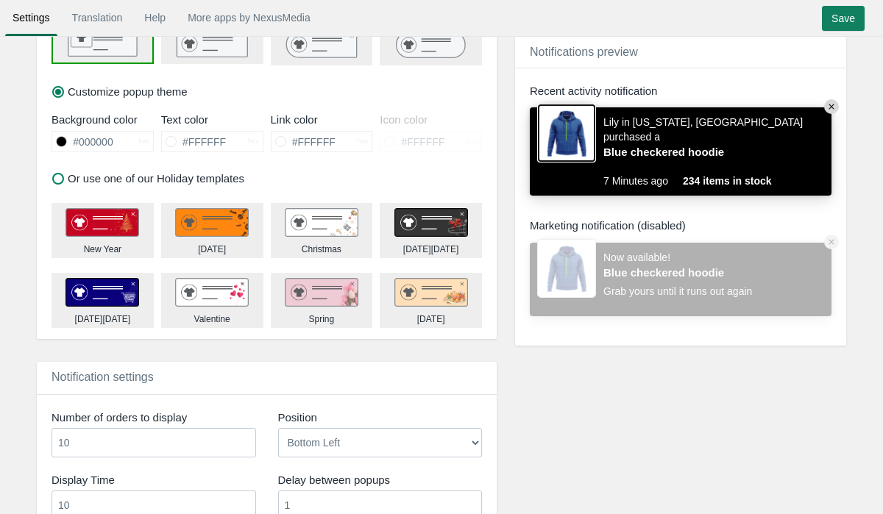
scroll to position [606, 0]
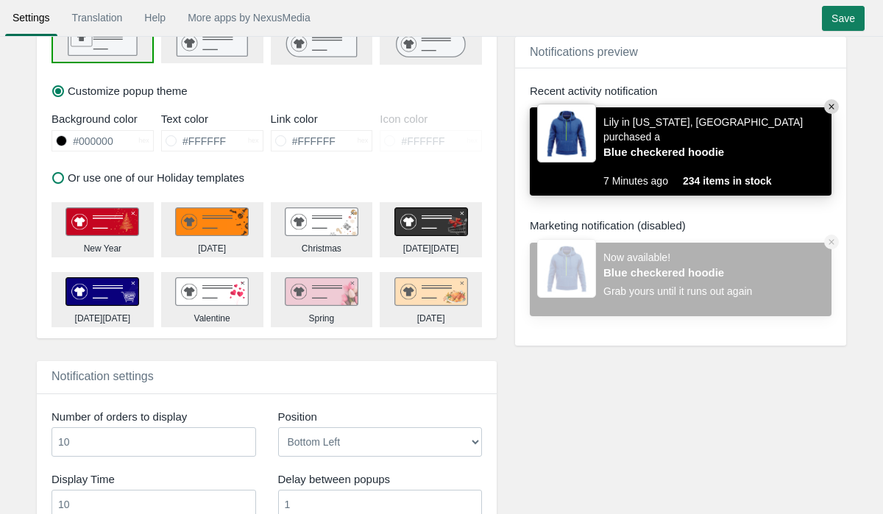
click at [96, 134] on input "#000000" at bounding box center [102, 141] width 71 height 20
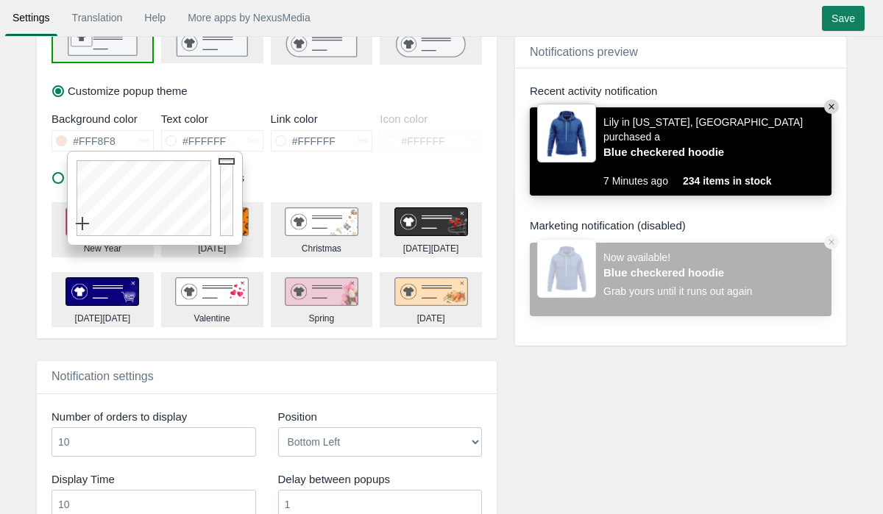
type input "#FFFFFF"
drag, startPoint x: 156, startPoint y: 213, endPoint x: 7, endPoint y: 240, distance: 151.0
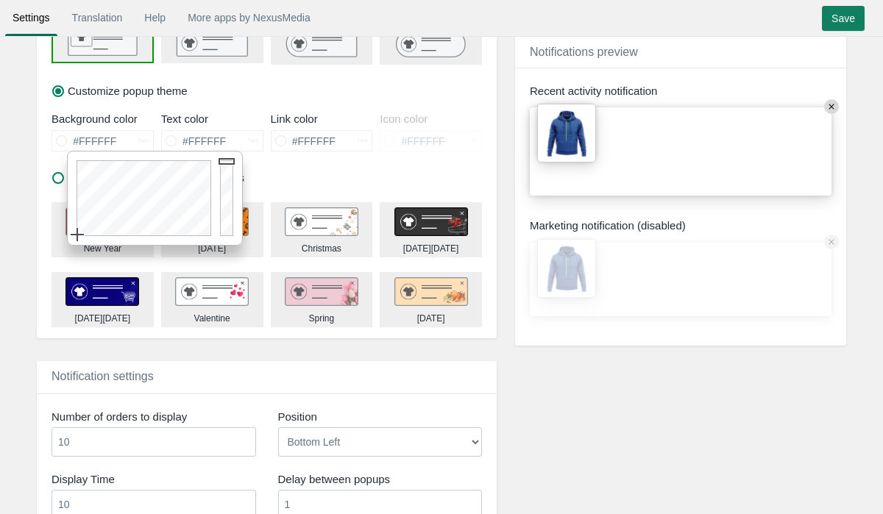
click at [289, 135] on input "#FFFFFF" at bounding box center [321, 141] width 71 height 20
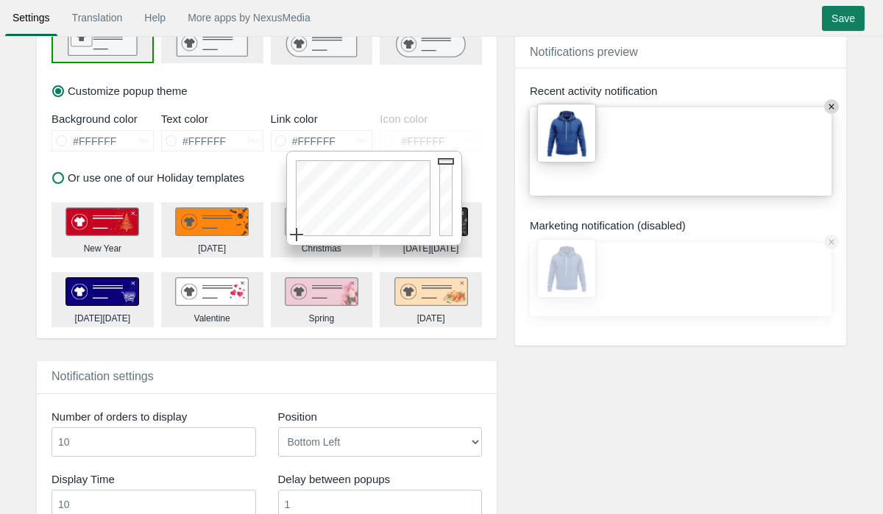
drag, startPoint x: 325, startPoint y: 197, endPoint x: 279, endPoint y: 266, distance: 83.5
type input "#000000"
drag, startPoint x: 448, startPoint y: 177, endPoint x: 448, endPoint y: 241, distance: 63.3
click at [448, 241] on div at bounding box center [448, 198] width 26 height 93
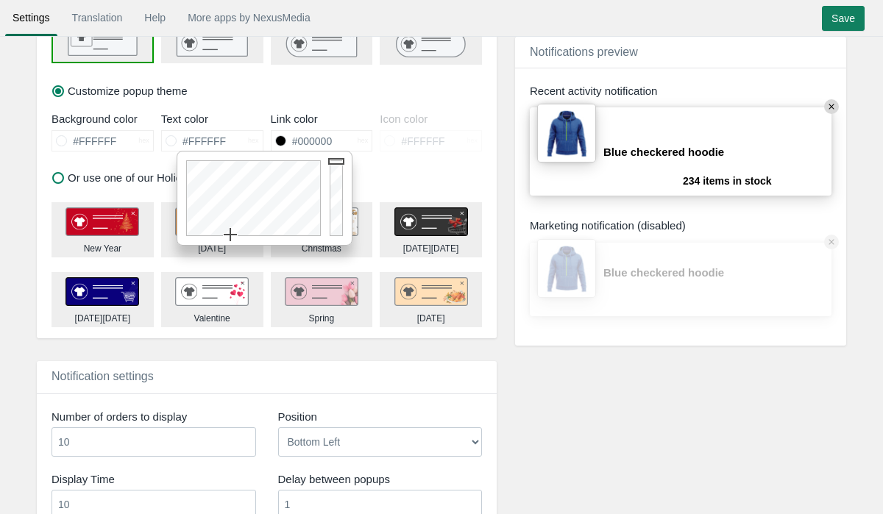
click at [229, 131] on input "#FFFFFF" at bounding box center [212, 141] width 71 height 20
drag, startPoint x: 336, startPoint y: 198, endPoint x: 336, endPoint y: 207, distance: 8.8
click at [336, 207] on div at bounding box center [338, 198] width 26 height 93
click at [338, 212] on div at bounding box center [338, 198] width 26 height 93
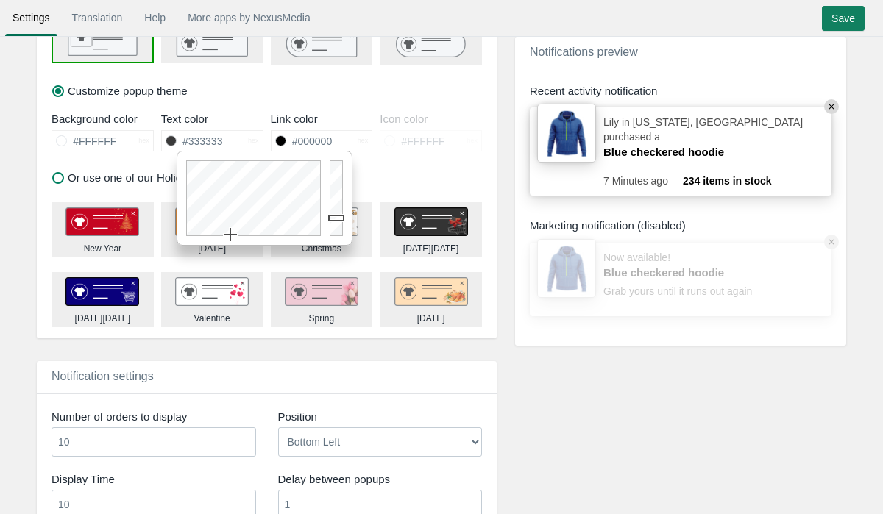
drag, startPoint x: 338, startPoint y: 212, endPoint x: 338, endPoint y: 220, distance: 8.1
click at [338, 220] on div at bounding box center [338, 198] width 26 height 93
type input "#282828"
click at [339, 223] on div at bounding box center [338, 198] width 26 height 93
click at [854, 23] on input "Save" at bounding box center [843, 18] width 43 height 25
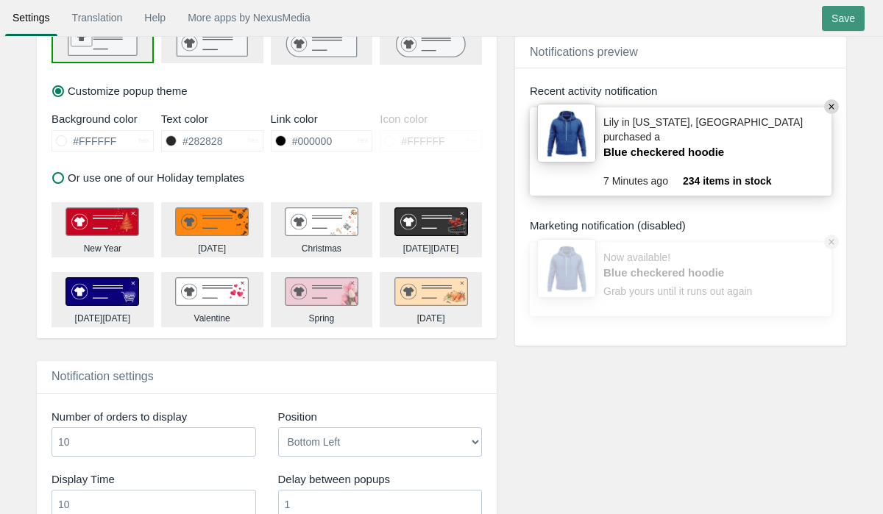
click at [852, 19] on input "Save" at bounding box center [843, 18] width 43 height 25
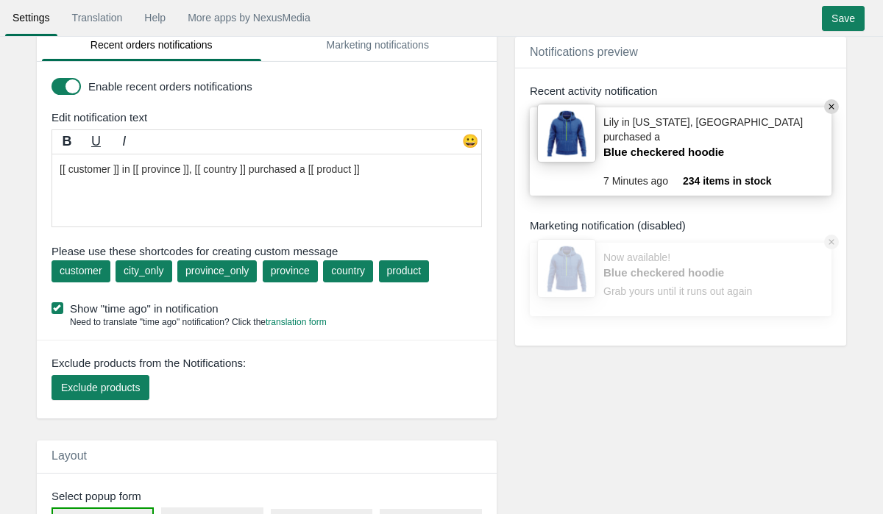
scroll to position [0, 0]
